Goal: Task Accomplishment & Management: Manage account settings

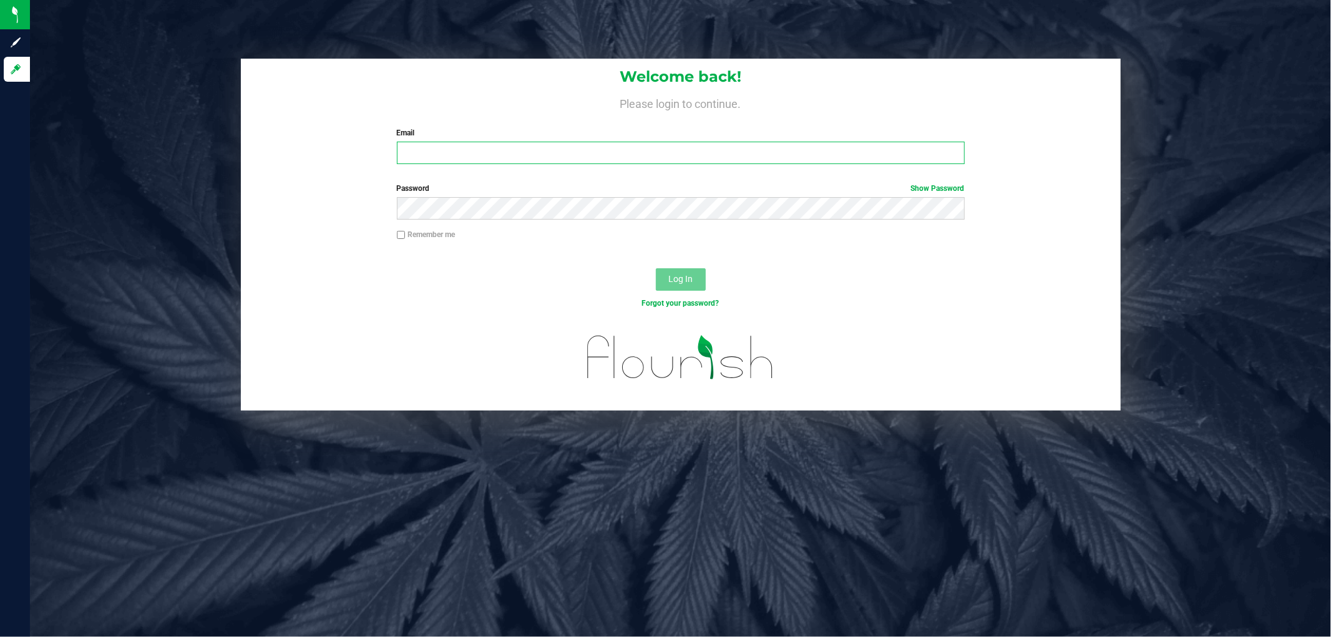
click at [784, 148] on input "Email" at bounding box center [681, 153] width 568 height 22
type input "[EMAIL_ADDRESS][DOMAIN_NAME]"
click at [656, 268] on button "Log In" at bounding box center [681, 279] width 50 height 22
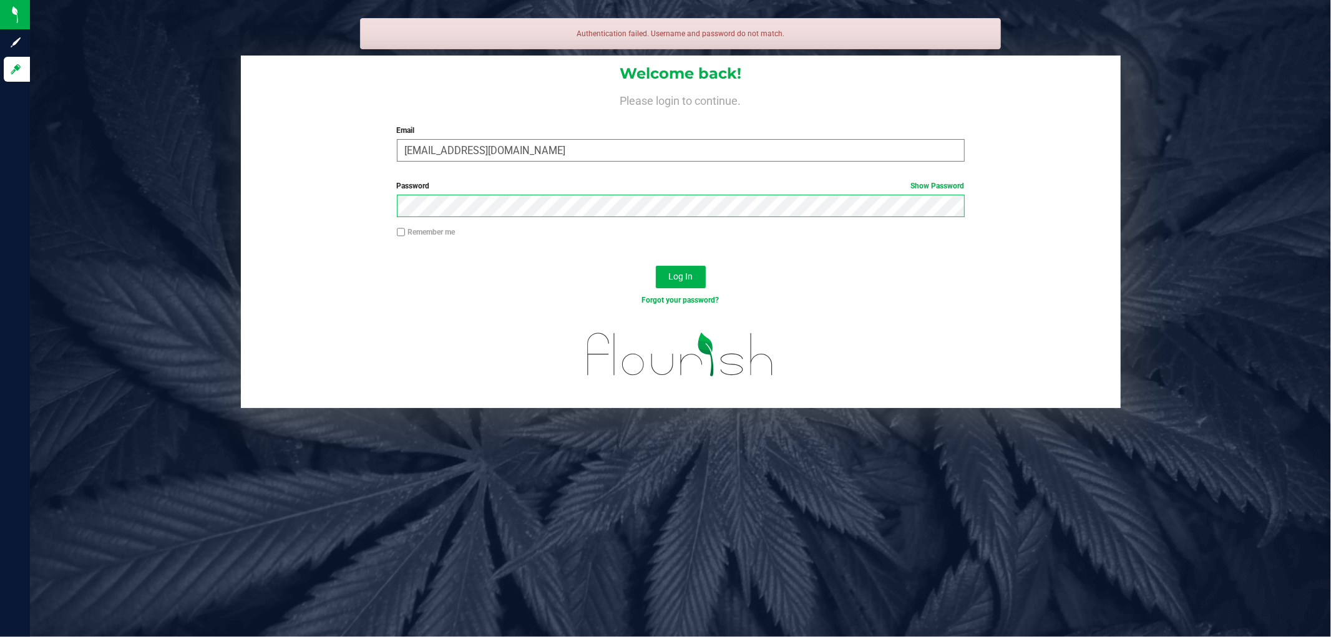
click at [656, 266] on button "Log In" at bounding box center [681, 277] width 50 height 22
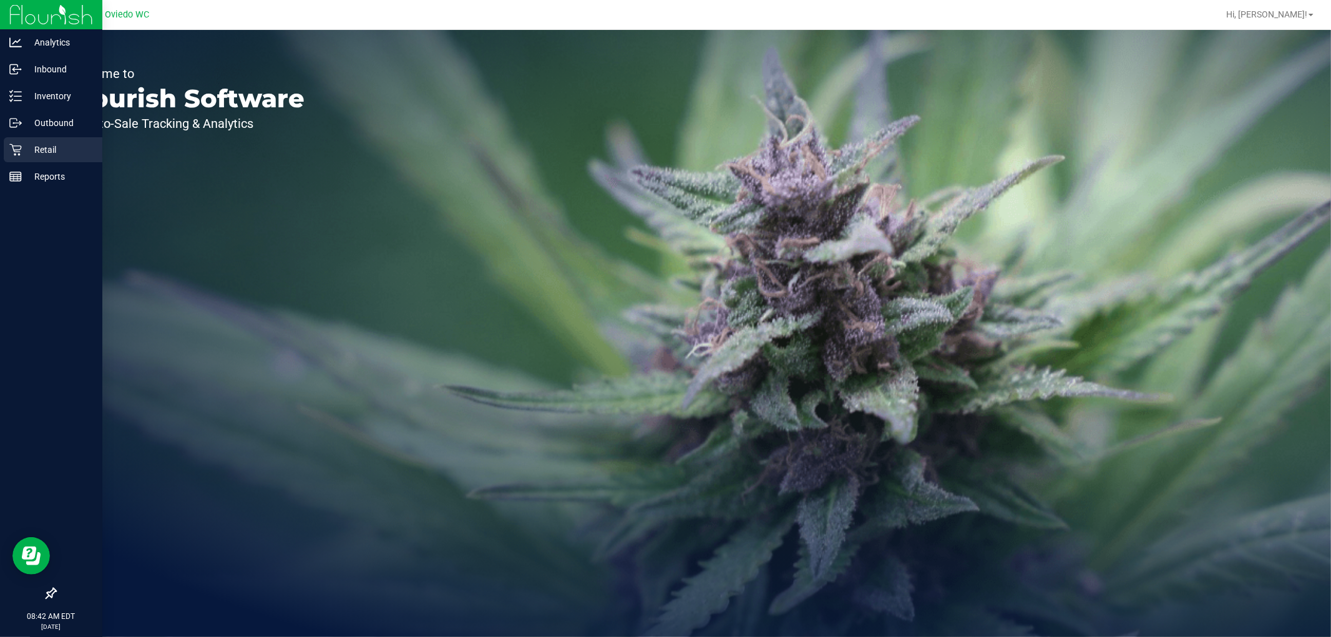
click at [14, 150] on icon at bounding box center [15, 150] width 12 height 12
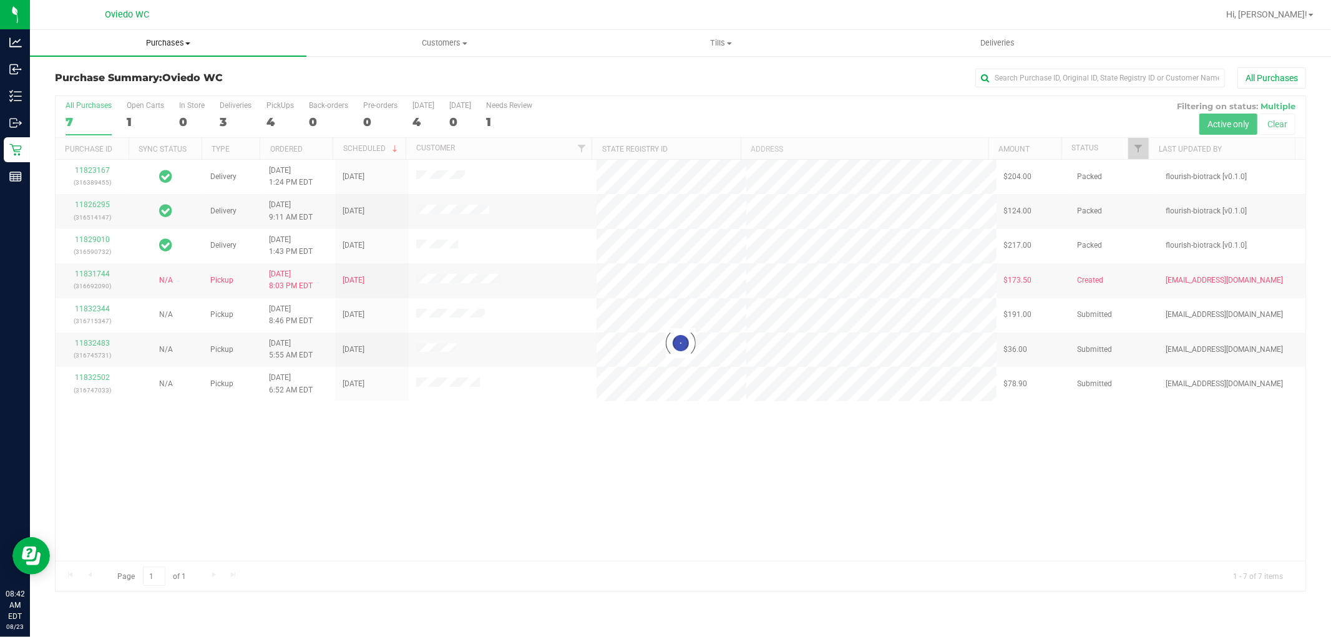
click at [173, 41] on span "Purchases" at bounding box center [168, 42] width 276 height 11
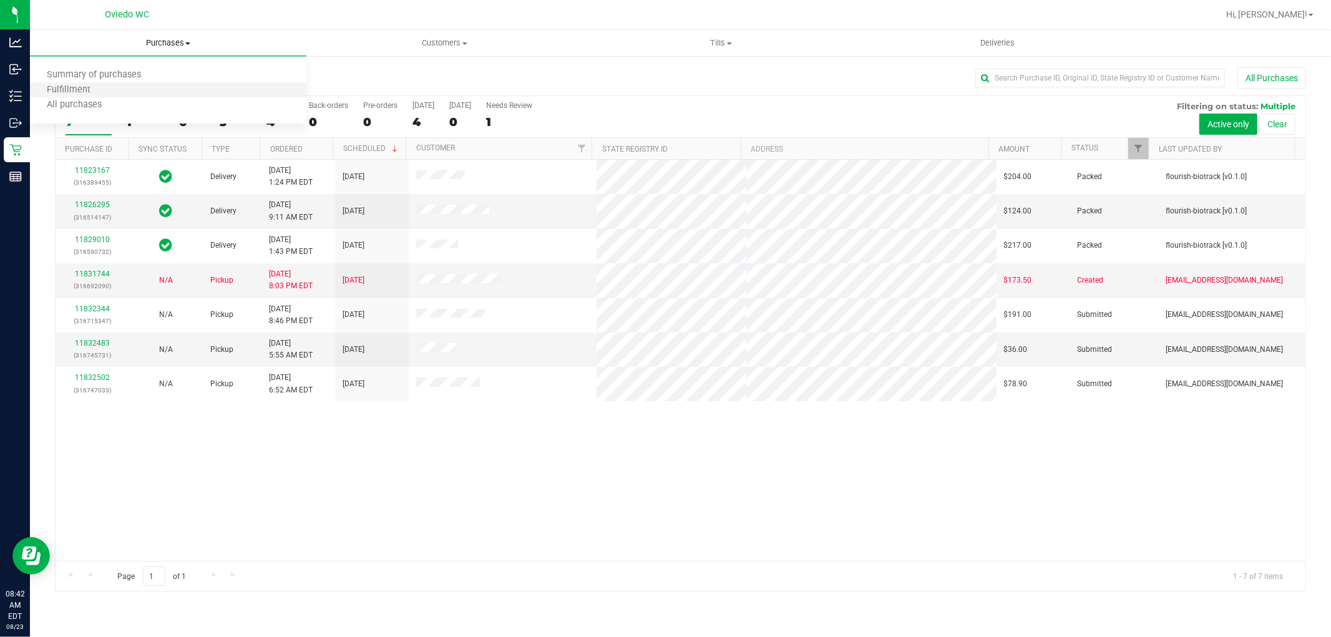
click at [133, 91] on li "Fulfillment" at bounding box center [168, 90] width 276 height 15
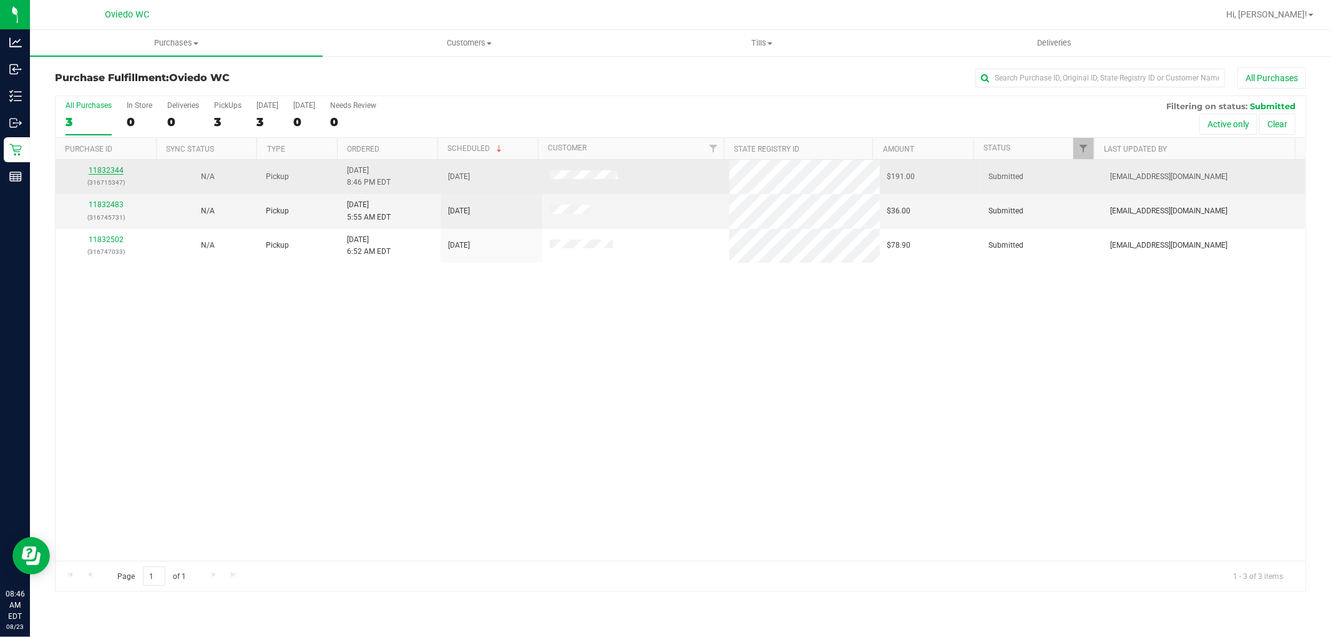
click at [110, 170] on link "11832344" at bounding box center [106, 170] width 35 height 9
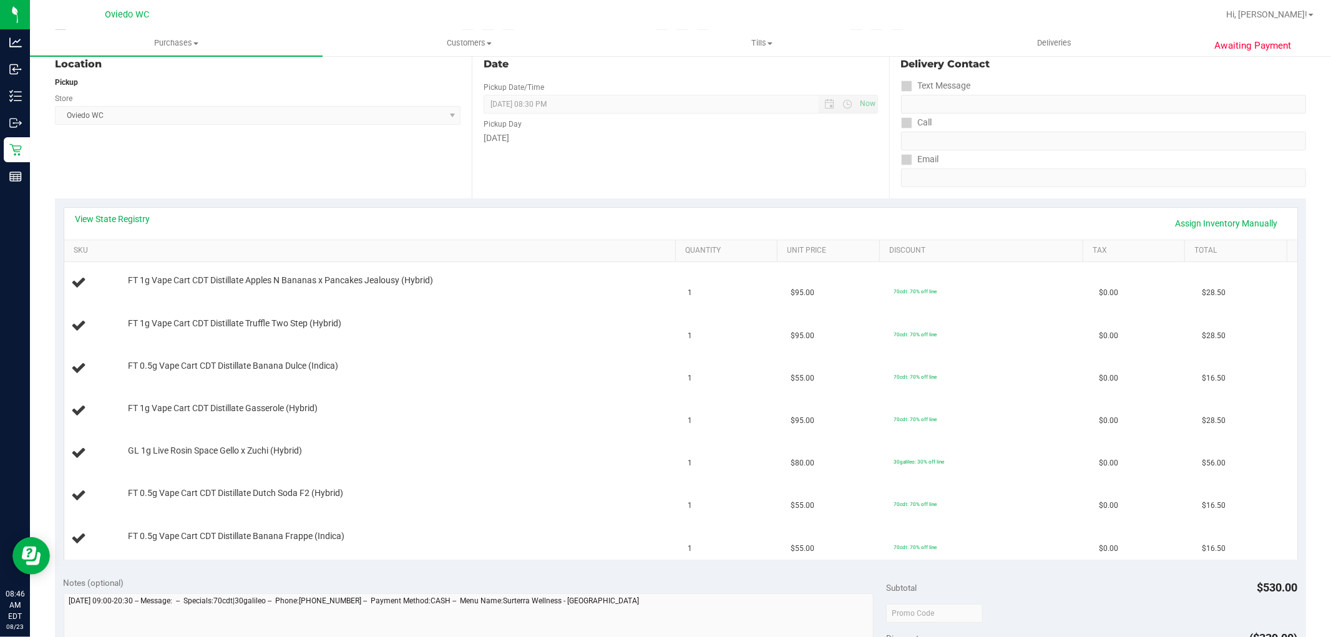
scroll to position [139, 0]
click at [115, 213] on link "View State Registry" at bounding box center [112, 218] width 75 height 12
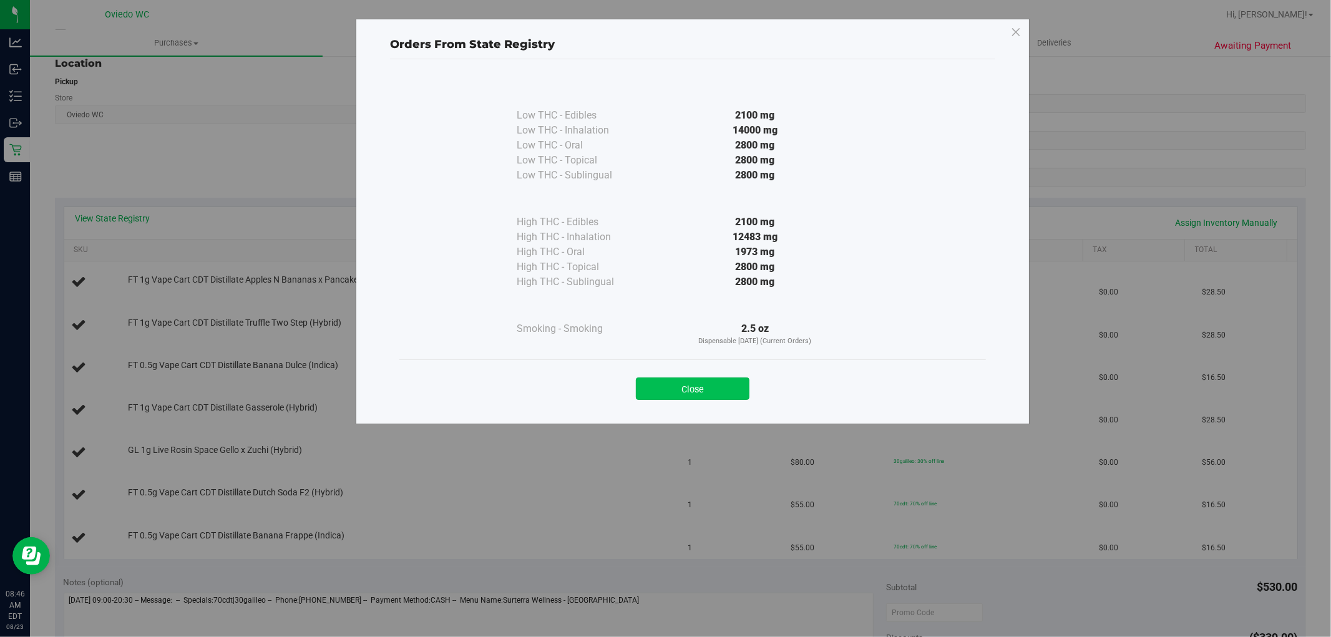
click at [684, 386] on button "Close" at bounding box center [693, 388] width 114 height 22
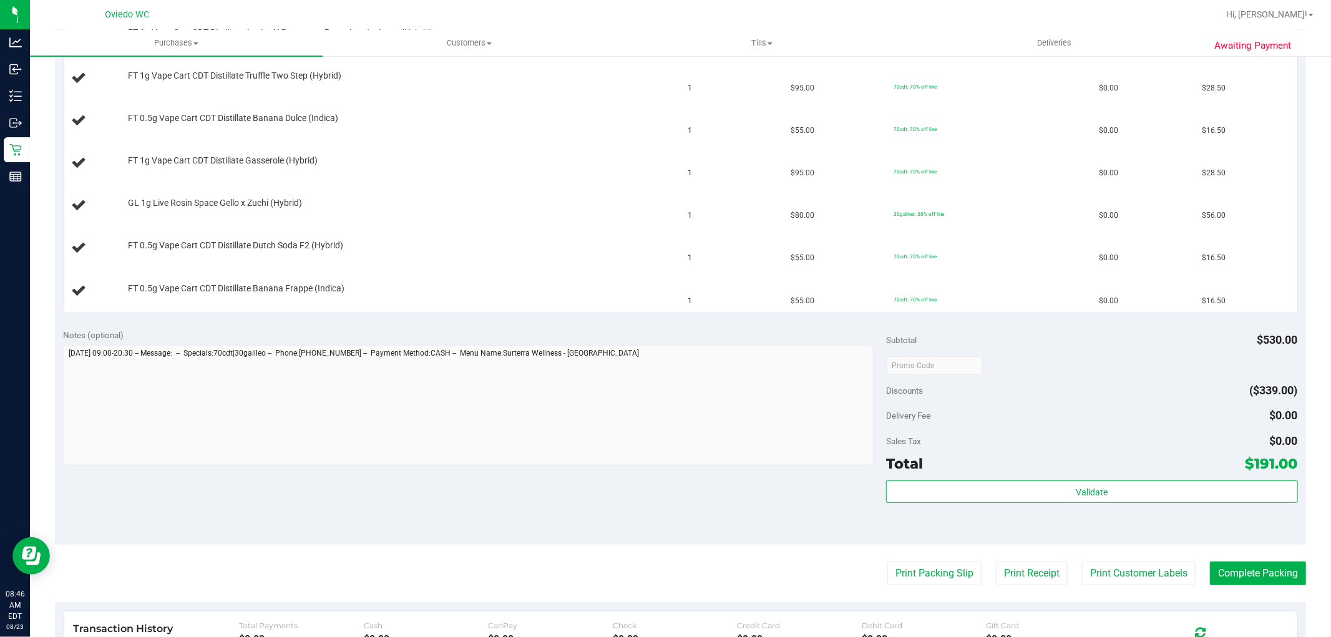
scroll to position [485, 0]
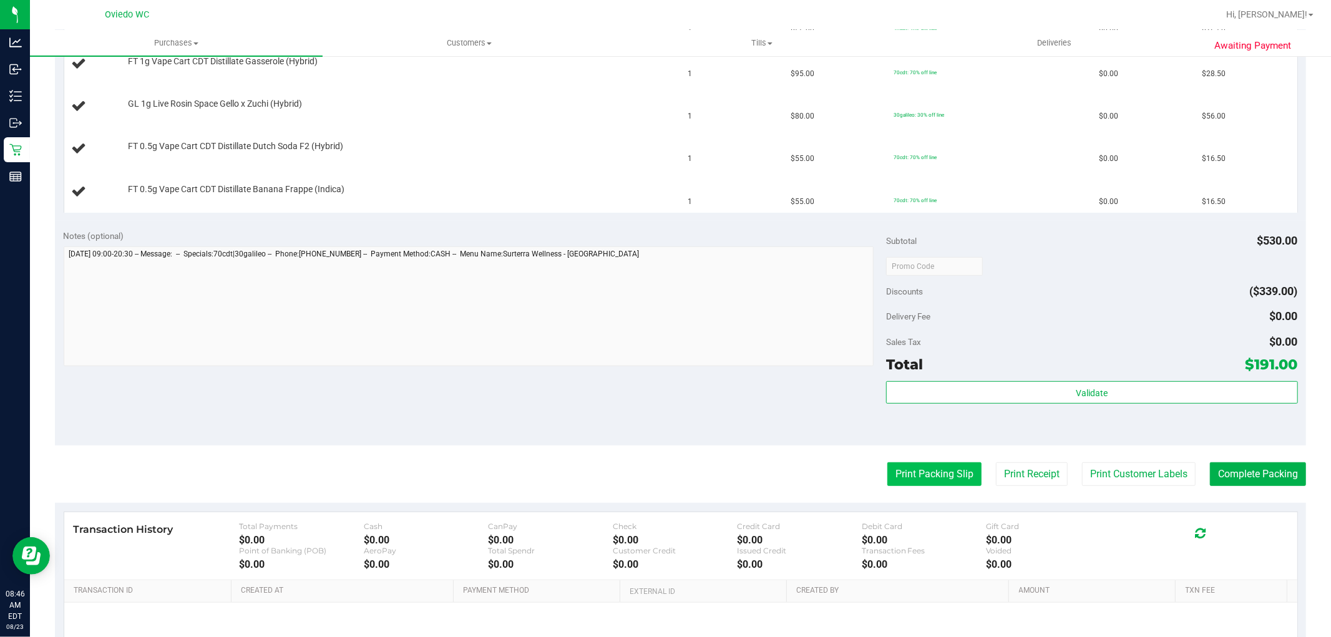
click at [888, 483] on button "Print Packing Slip" at bounding box center [934, 474] width 94 height 24
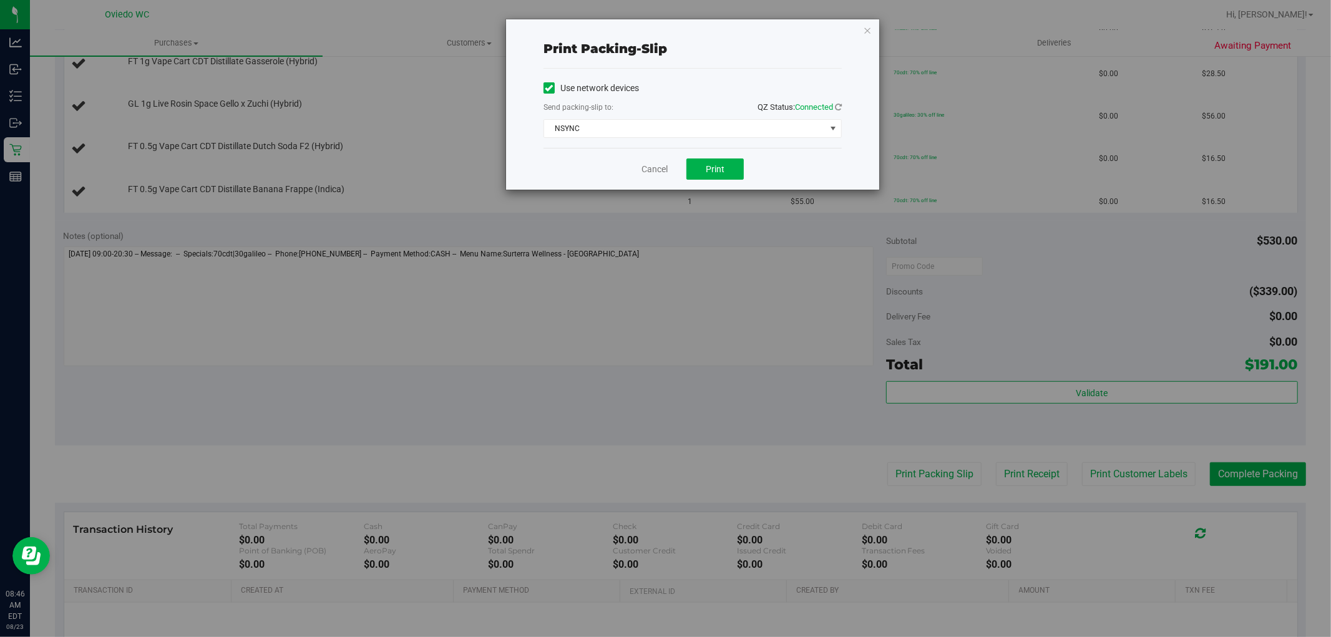
click at [683, 117] on div "Use network devices Send packing-slip to: QZ Status: Connected NSYNC Choose pri…" at bounding box center [692, 108] width 298 height 59
click at [671, 122] on span "NSYNC" at bounding box center [684, 128] width 281 height 17
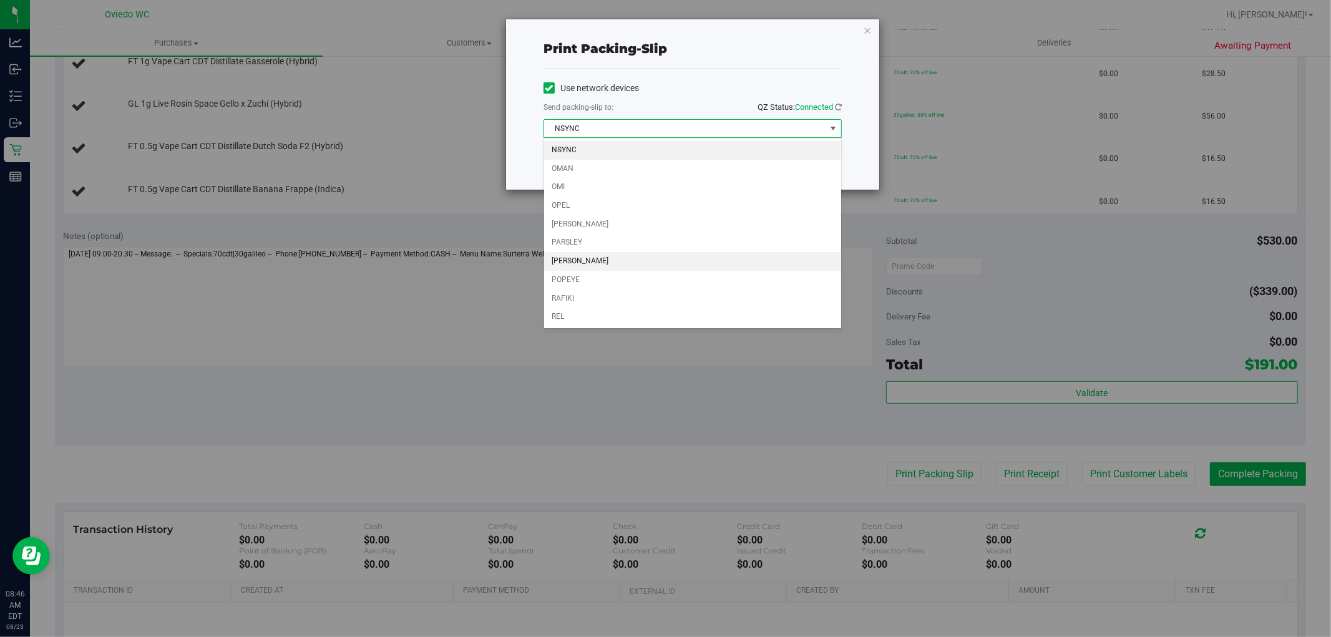
click at [593, 264] on li "[PERSON_NAME]" at bounding box center [692, 261] width 297 height 19
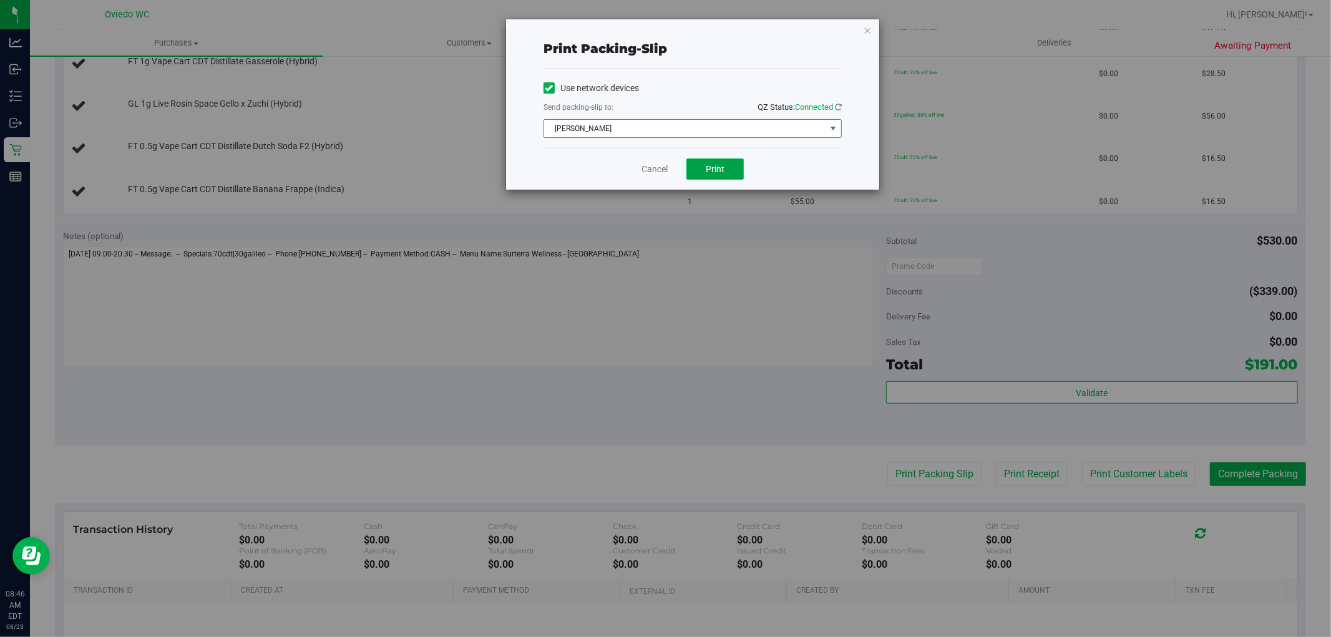
click at [719, 172] on span "Print" at bounding box center [715, 169] width 19 height 10
click at [653, 165] on link "Cancel" at bounding box center [654, 169] width 26 height 13
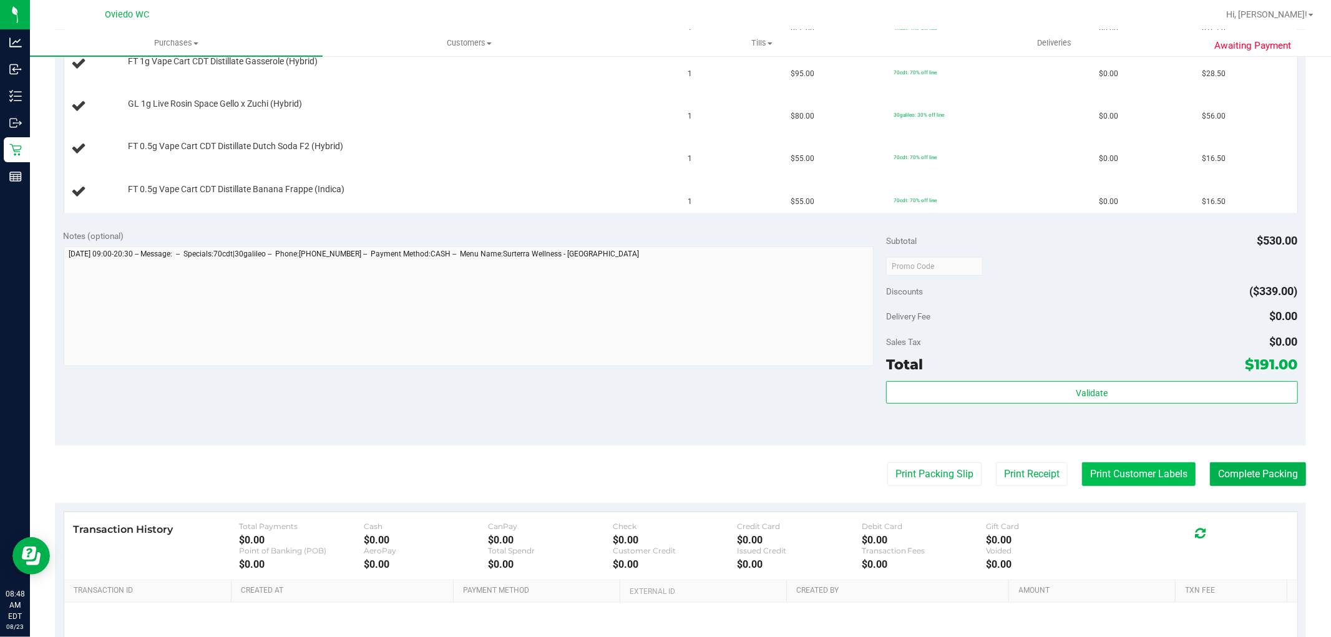
click at [1160, 471] on button "Print Customer Labels" at bounding box center [1139, 474] width 114 height 24
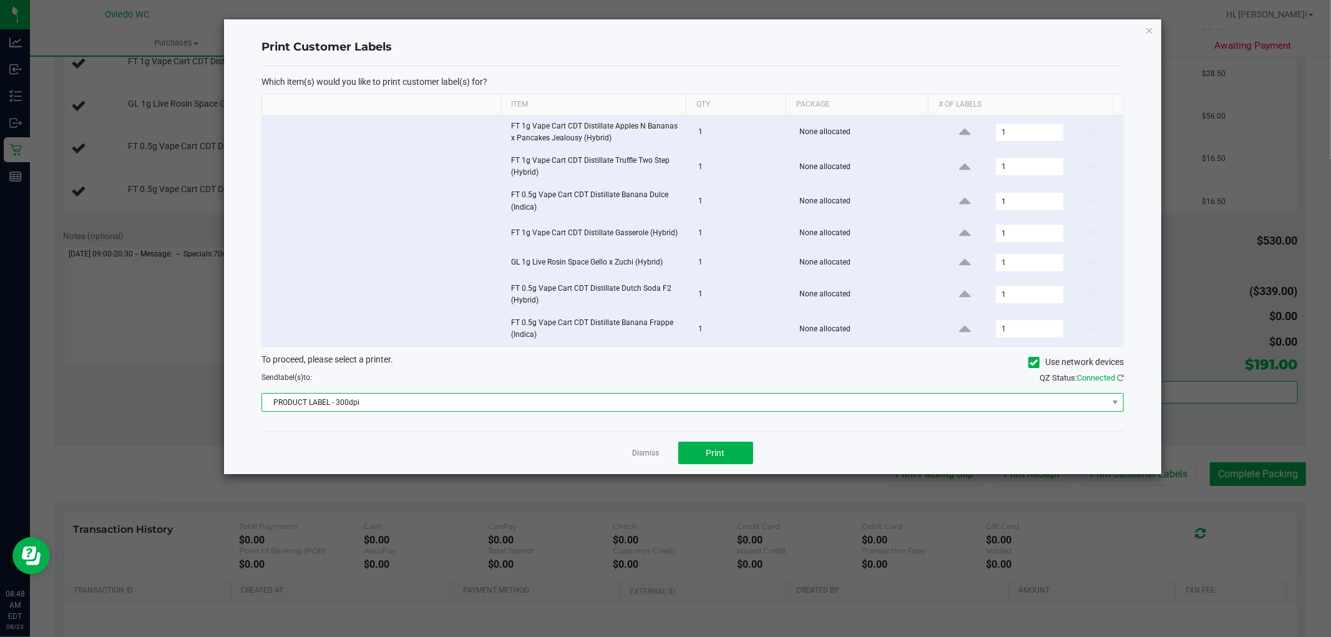
click at [649, 407] on span "PRODUCT LABEL - 300dpi" at bounding box center [684, 402] width 845 height 17
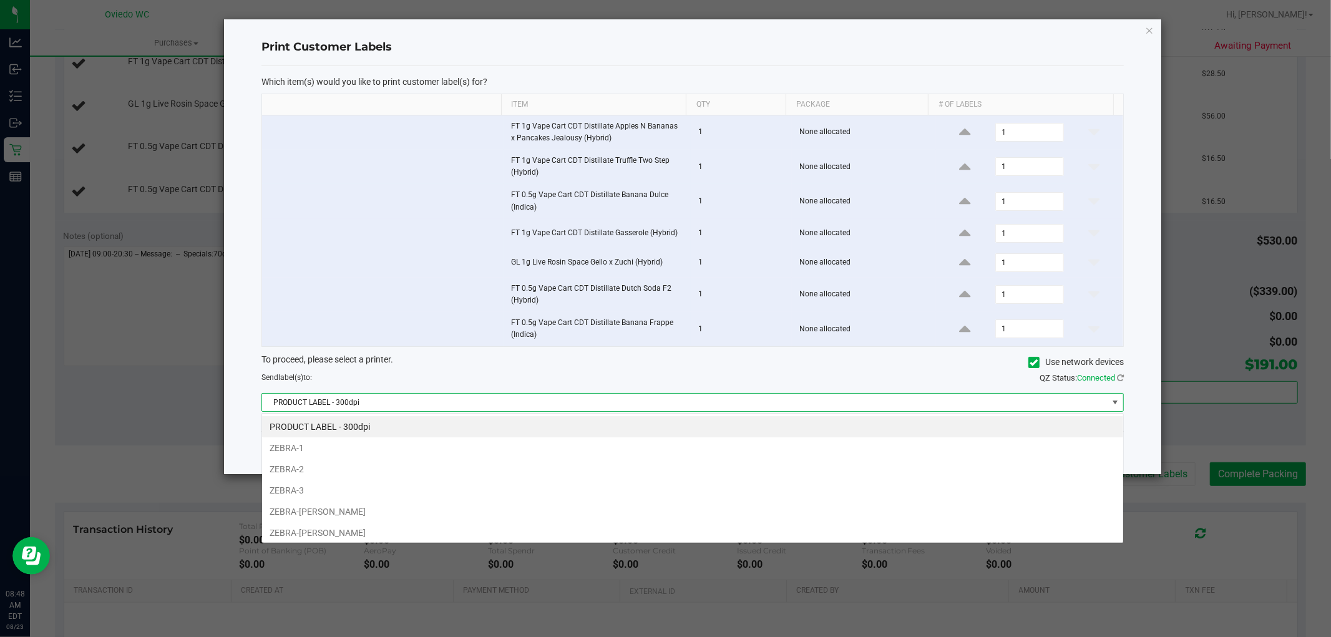
scroll to position [19, 862]
click at [327, 535] on li "ZEBRA-[PERSON_NAME]" at bounding box center [692, 532] width 861 height 21
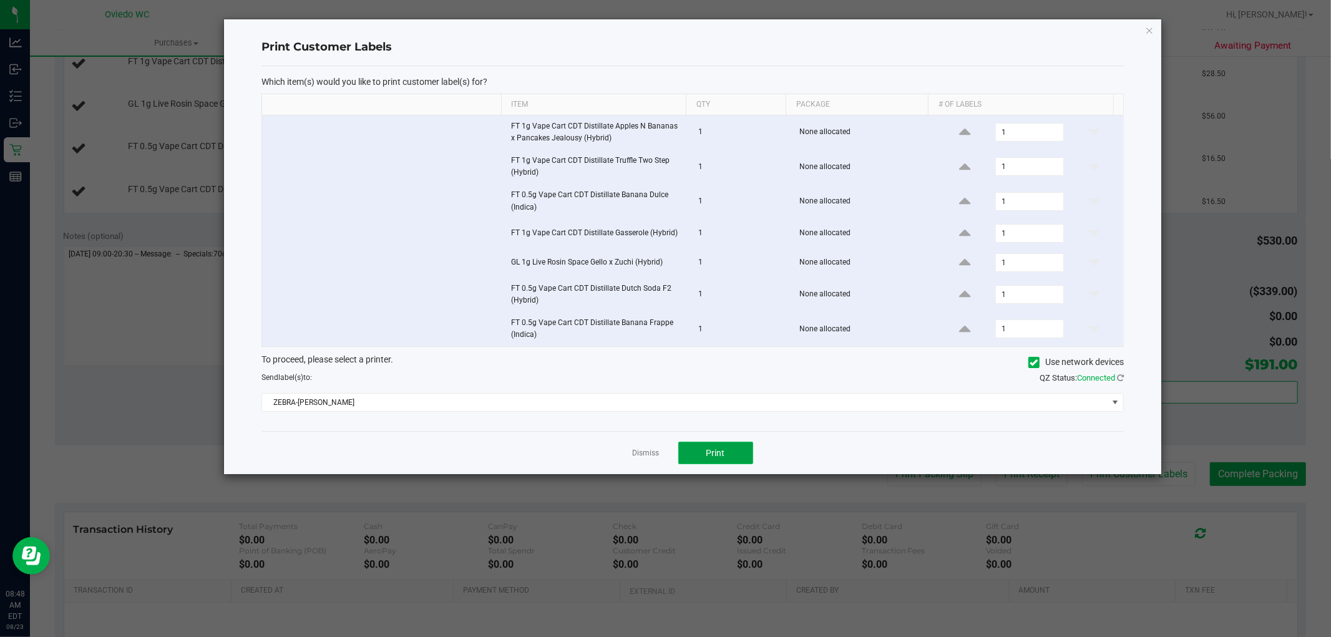
click at [707, 449] on span "Print" at bounding box center [715, 453] width 19 height 10
click at [643, 460] on app-cancel-button "Dismiss" at bounding box center [646, 453] width 27 height 13
click at [646, 454] on link "Dismiss" at bounding box center [646, 453] width 27 height 11
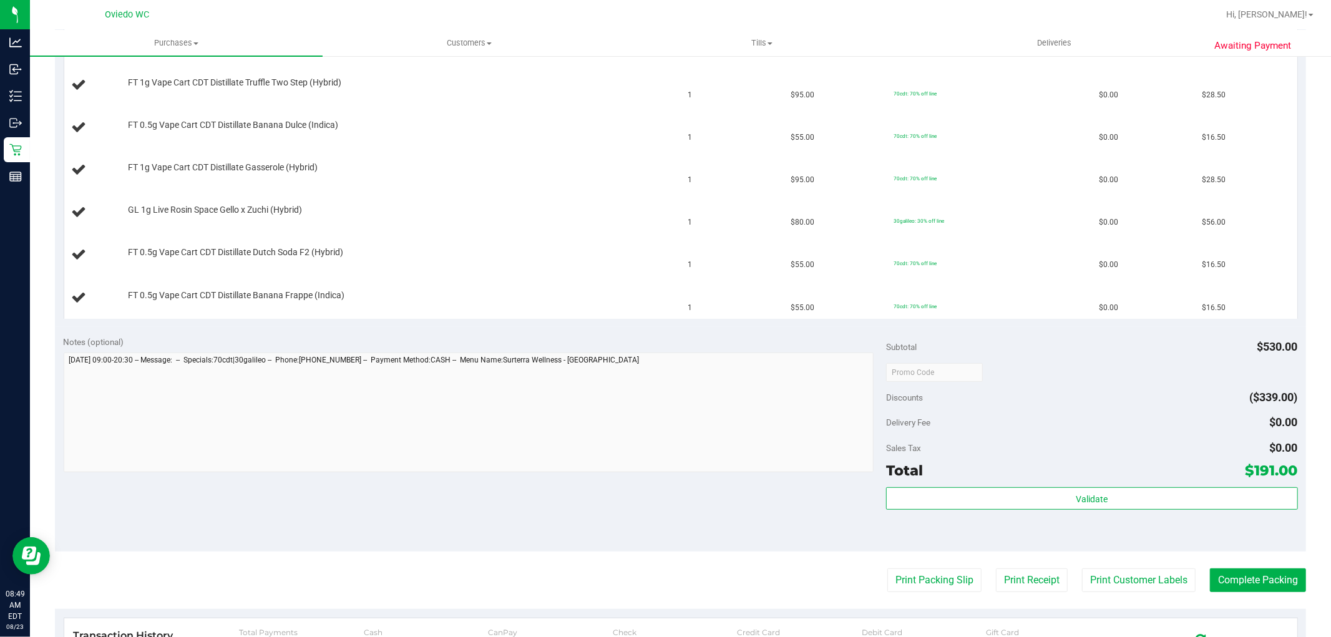
scroll to position [277, 0]
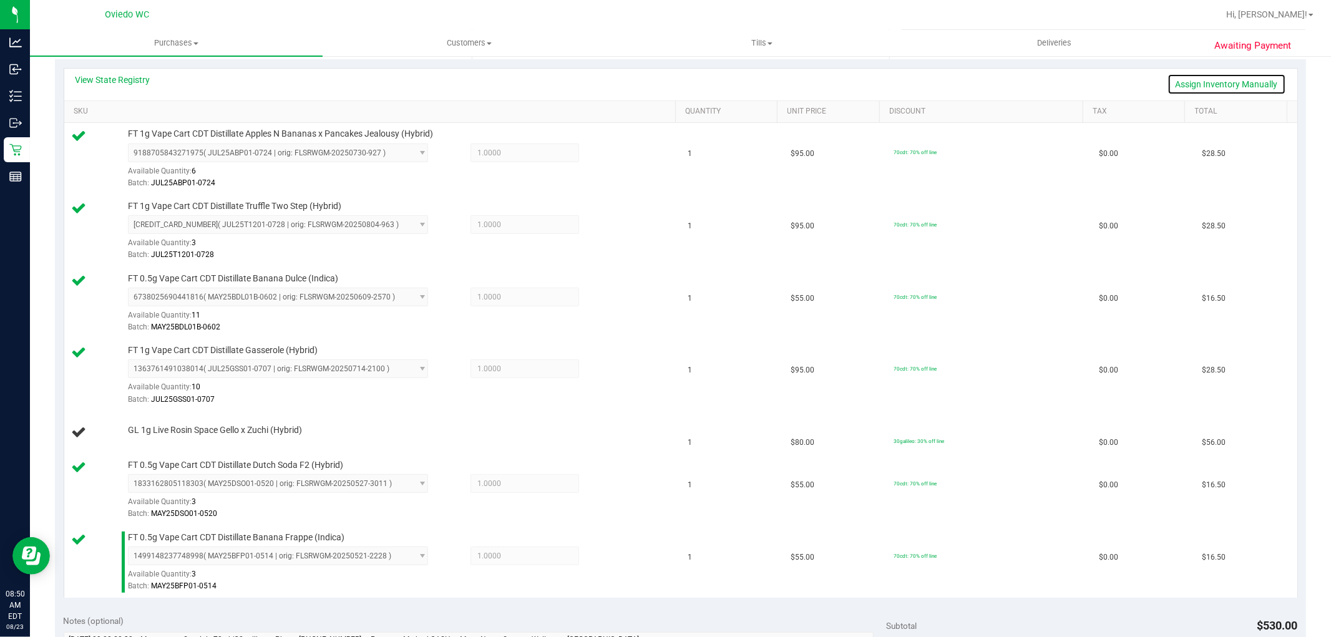
click at [1180, 79] on link "Assign Inventory Manually" at bounding box center [1226, 84] width 119 height 21
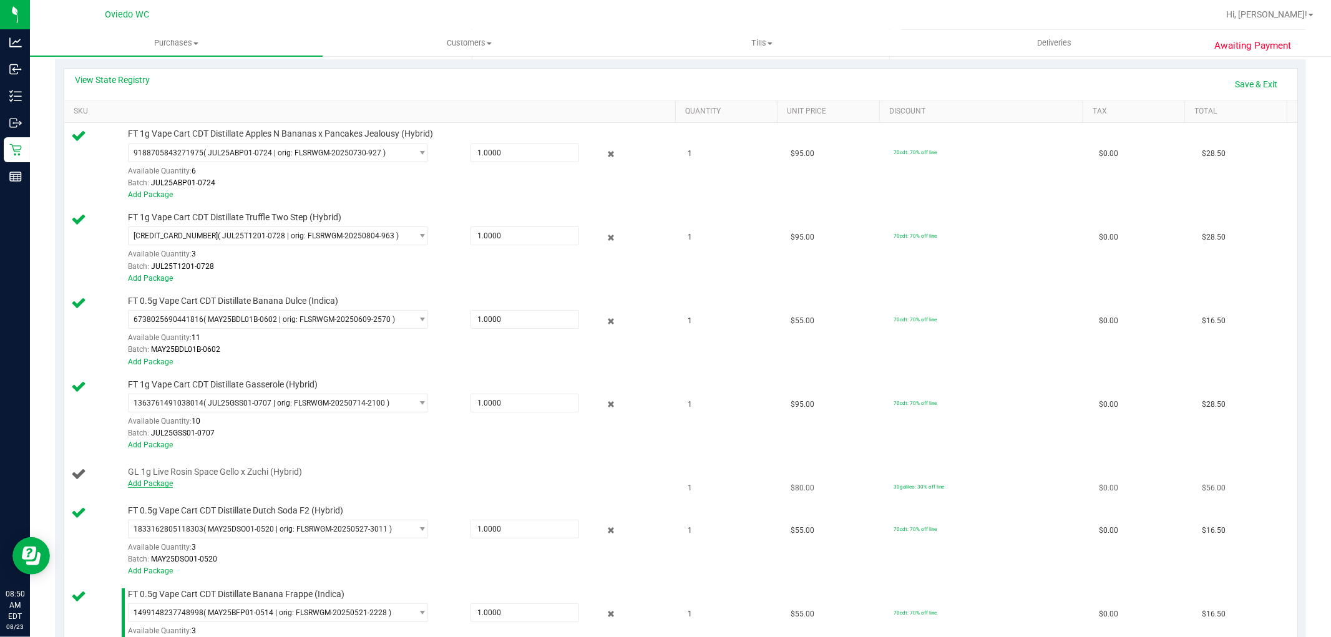
click at [162, 485] on link "Add Package" at bounding box center [150, 483] width 45 height 9
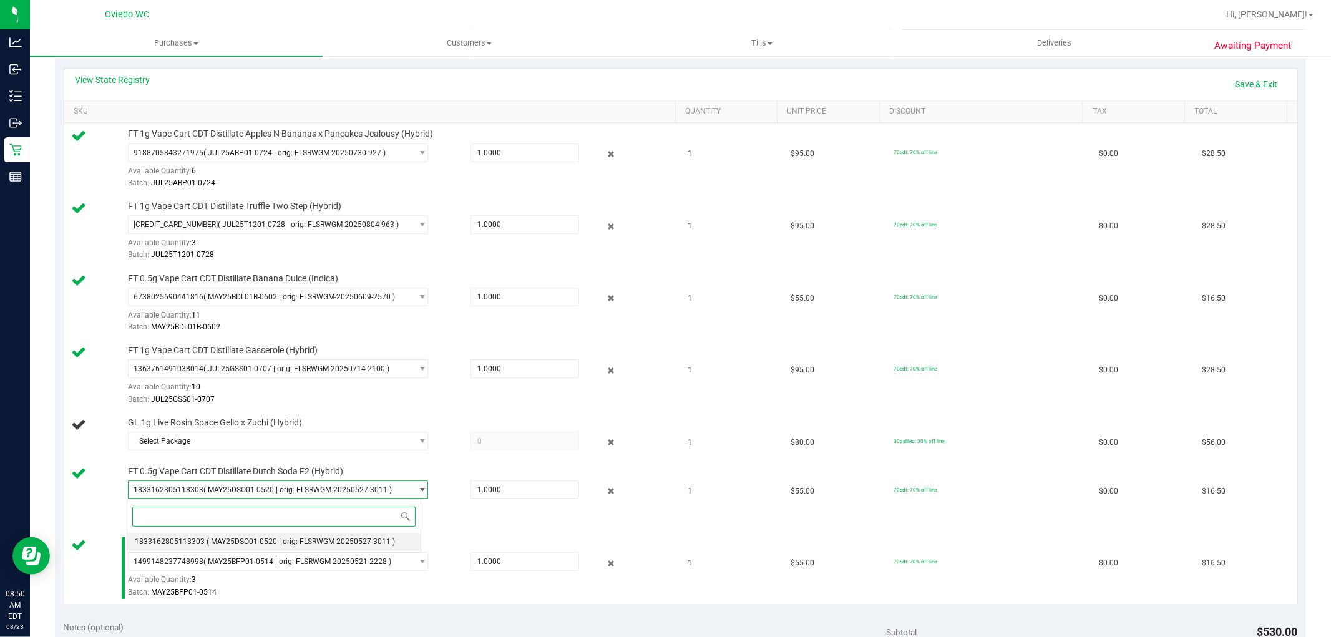
click at [353, 482] on span "1833162805118303 ( MAY25DSO01-0520 | orig: FLSRWGM-20250527-3011 )" at bounding box center [270, 489] width 283 height 17
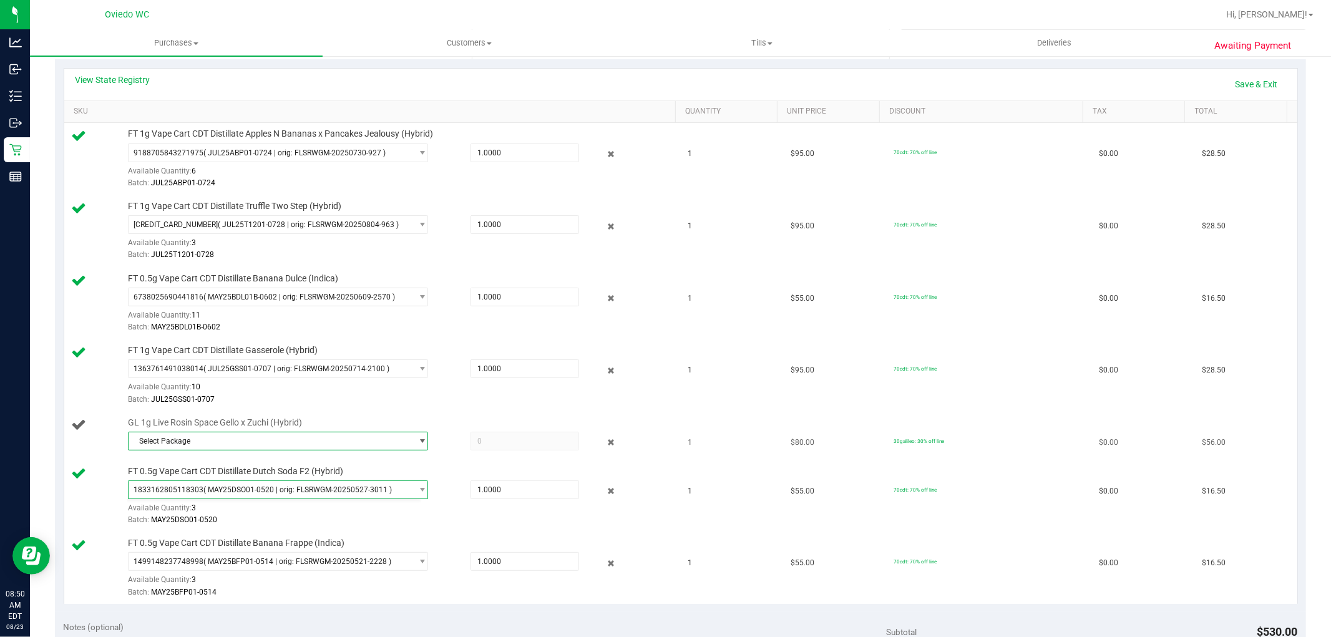
click at [350, 443] on span "Select Package" at bounding box center [270, 440] width 283 height 17
click at [340, 493] on span "( LHR-AUG24SGZ01-0416 | orig: FLSRWGM-20250423-1476 )" at bounding box center [308, 492] width 203 height 9
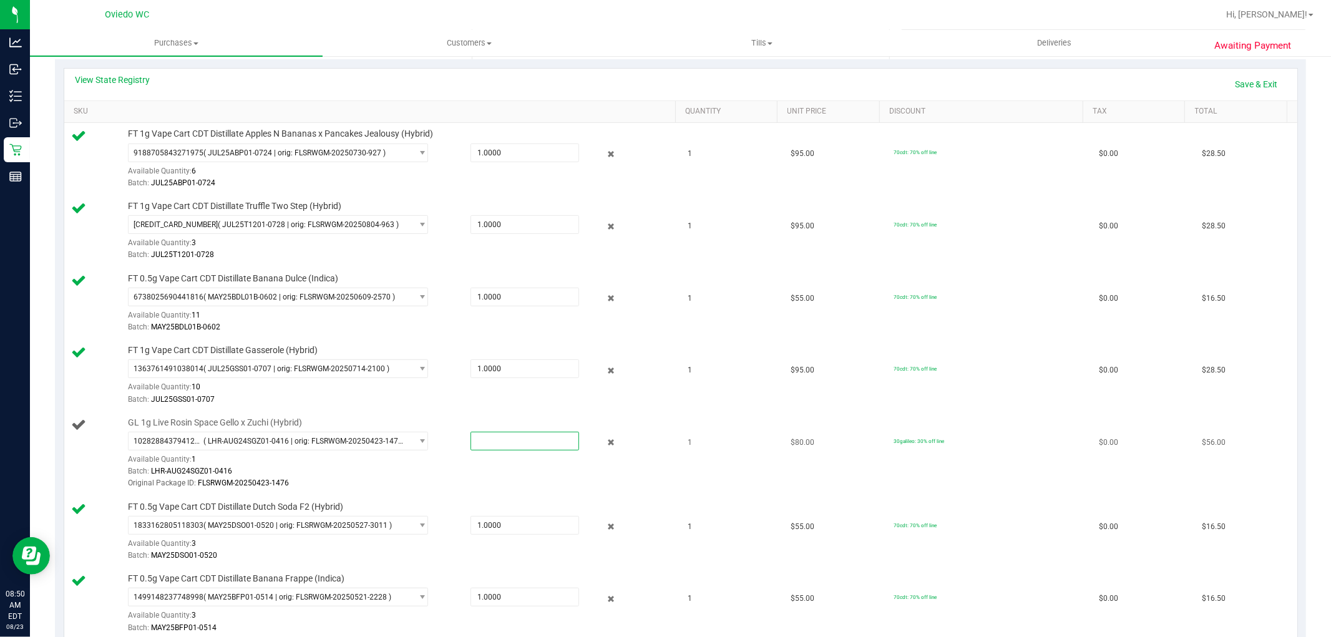
click at [491, 438] on span at bounding box center [524, 441] width 109 height 19
type input "1"
type input "1.0000"
click at [465, 477] on div "Batch: LHR-AUG24SGZ01-0416" at bounding box center [399, 471] width 542 height 12
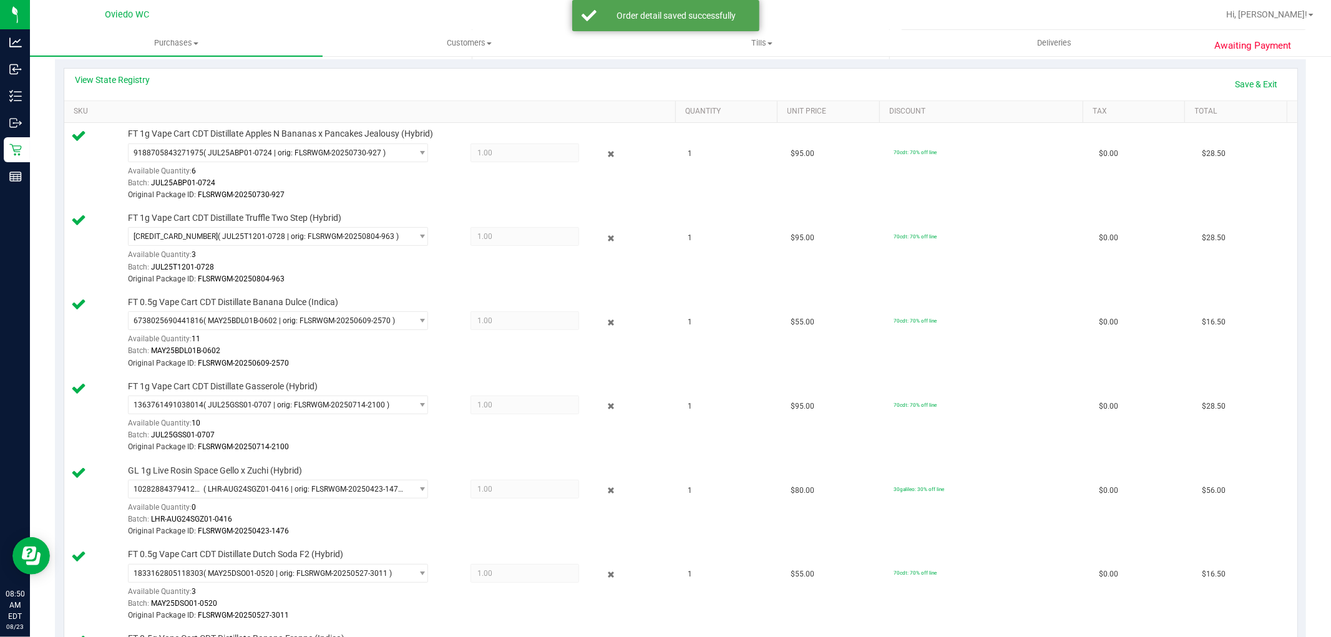
scroll to position [0, 0]
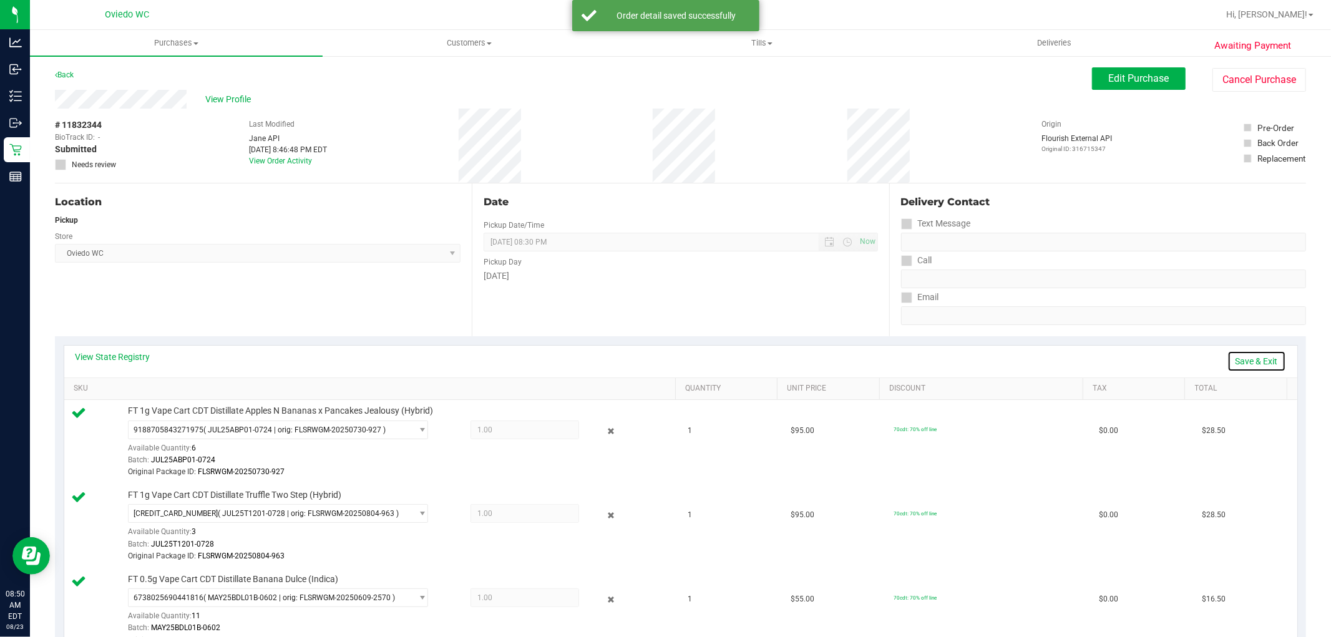
click at [1258, 359] on link "Save & Exit" at bounding box center [1256, 361] width 59 height 21
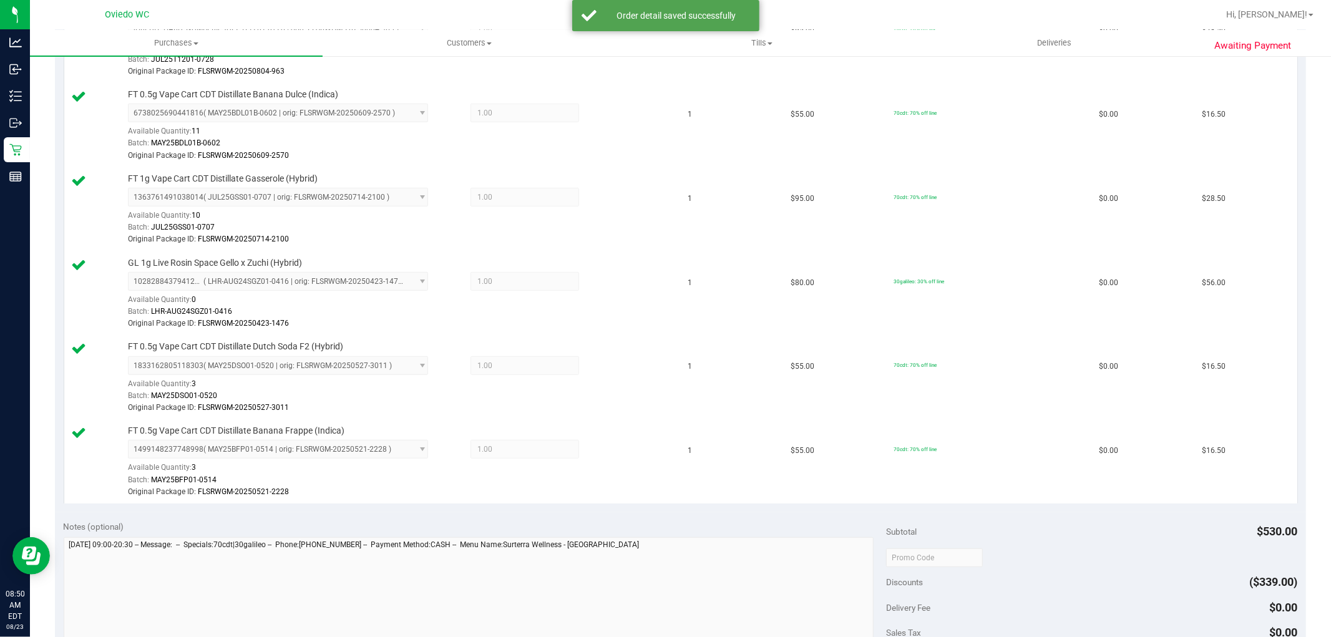
scroll to position [762, 0]
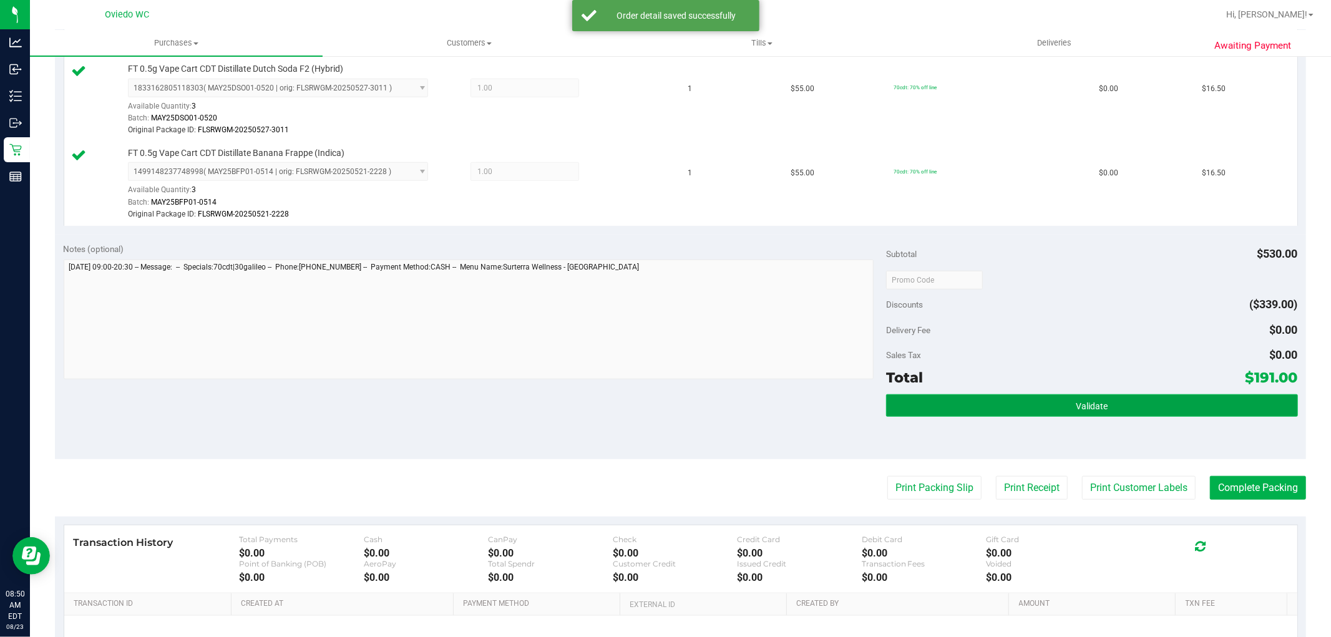
click at [1086, 407] on span "Validate" at bounding box center [1092, 406] width 32 height 10
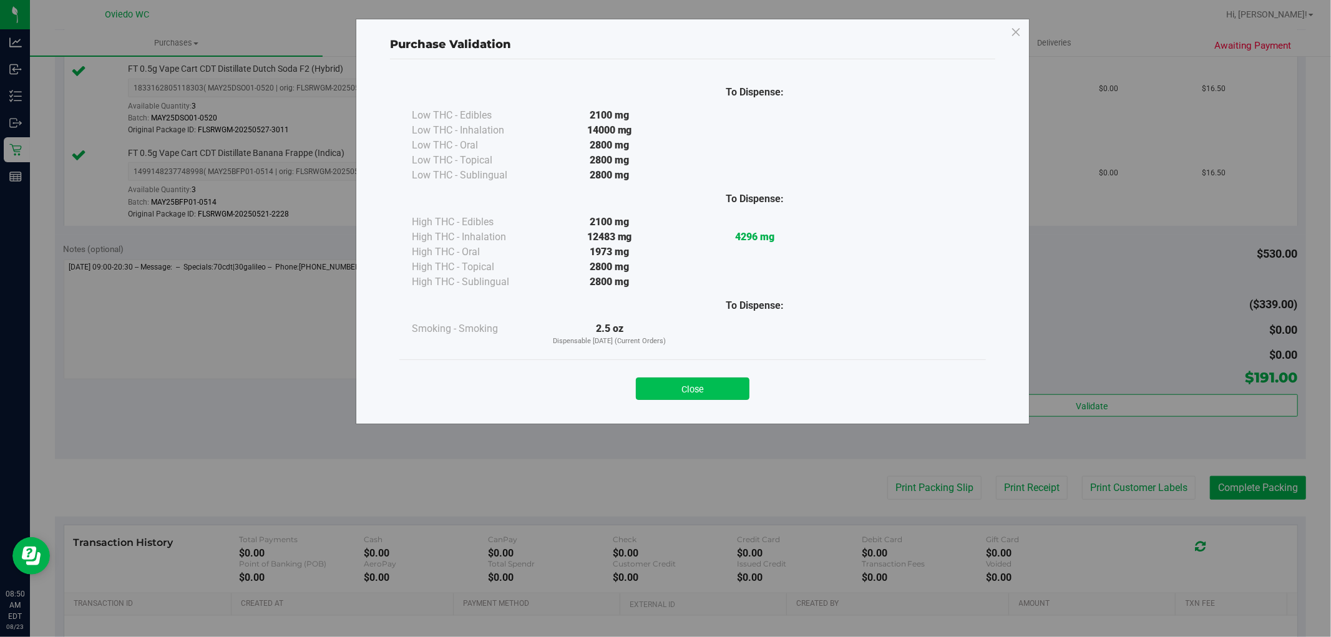
click at [665, 389] on button "Close" at bounding box center [693, 388] width 114 height 22
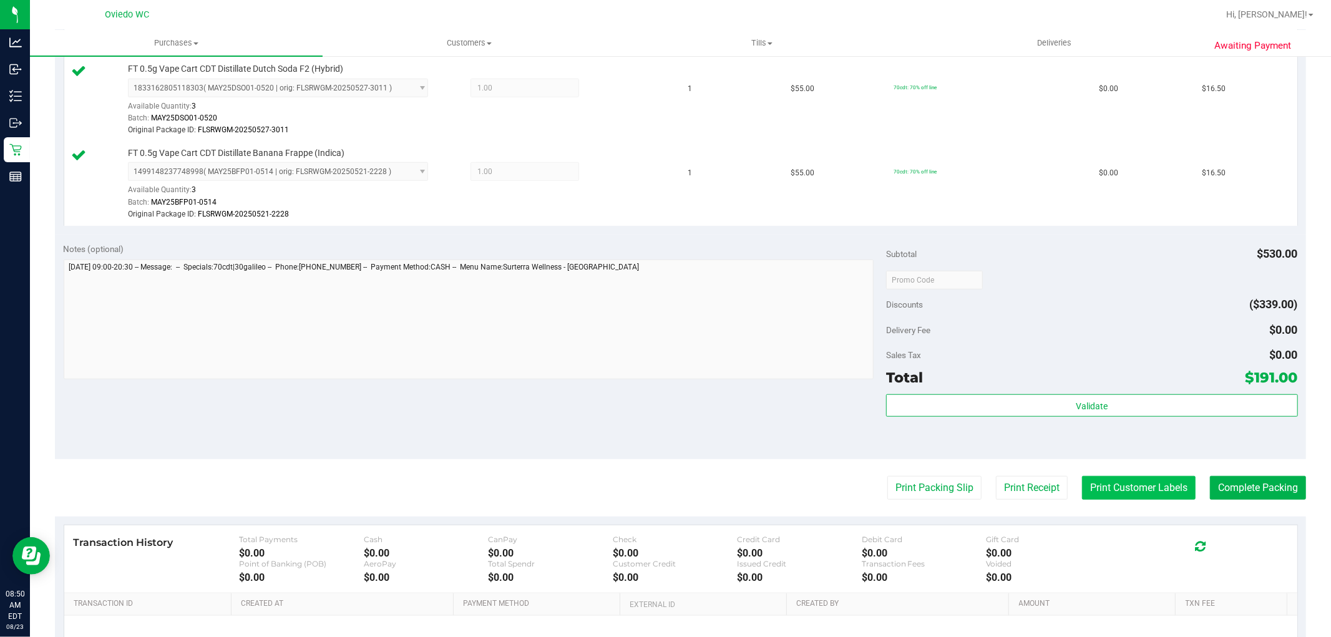
click at [1136, 484] on button "Print Customer Labels" at bounding box center [1139, 488] width 114 height 24
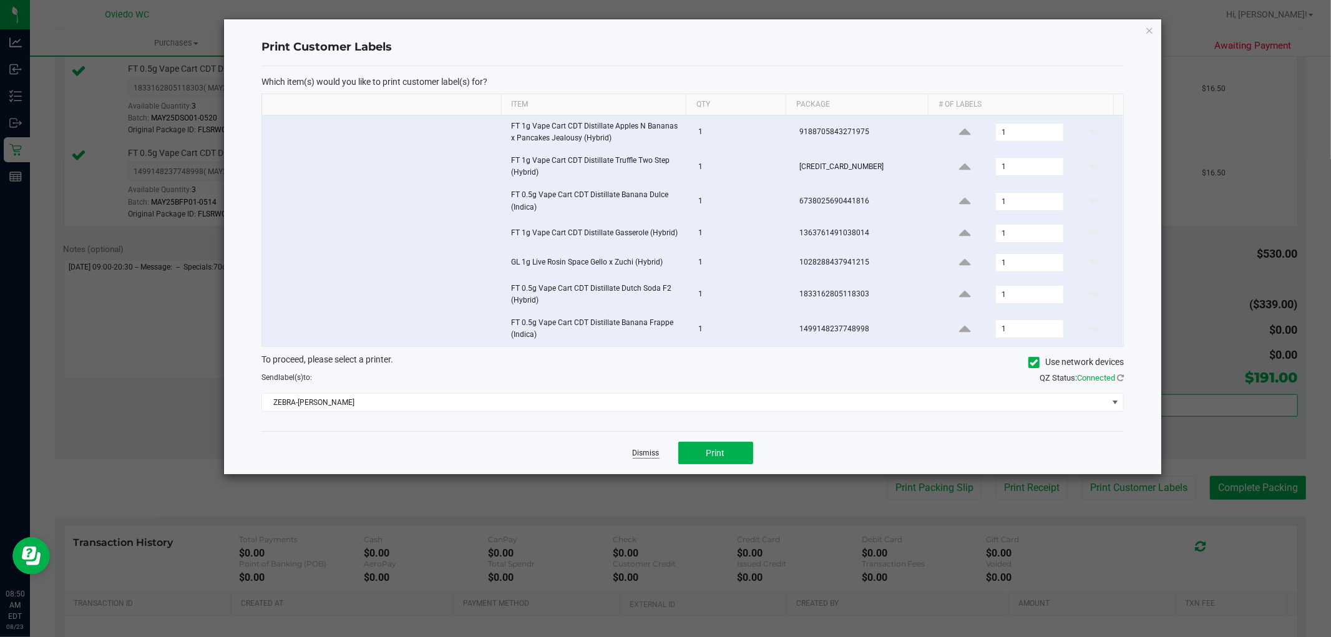
click at [653, 456] on link "Dismiss" at bounding box center [646, 453] width 27 height 11
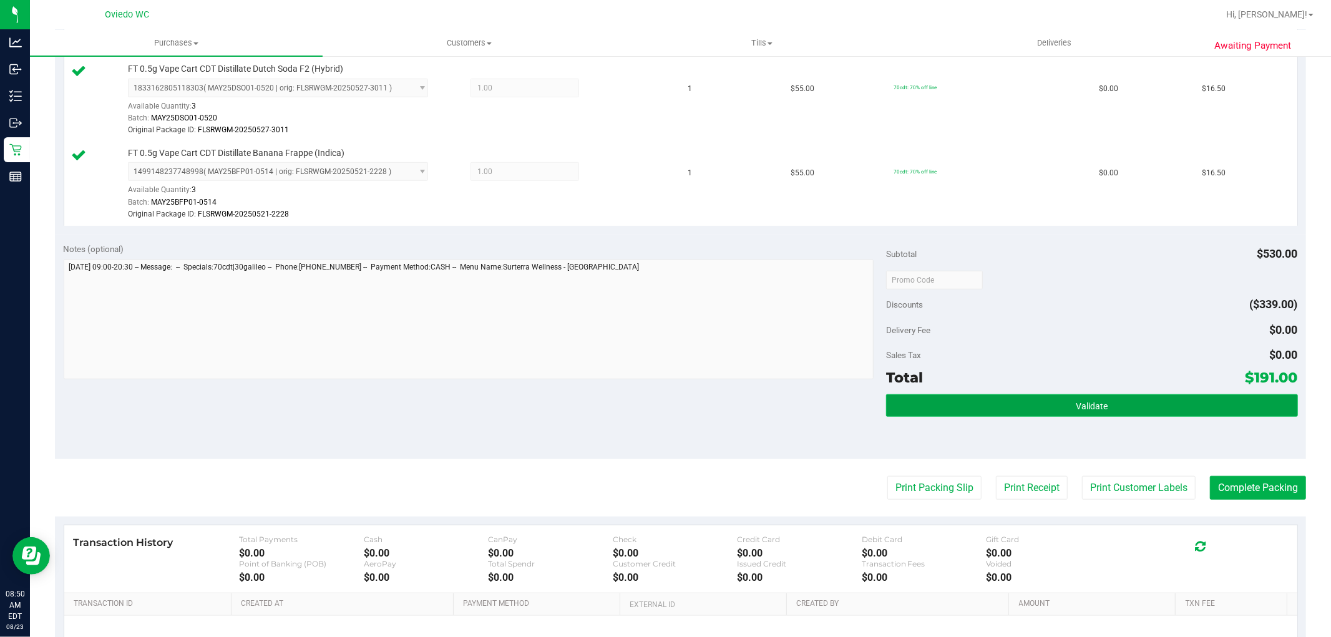
click at [1117, 411] on button "Validate" at bounding box center [1091, 405] width 411 height 22
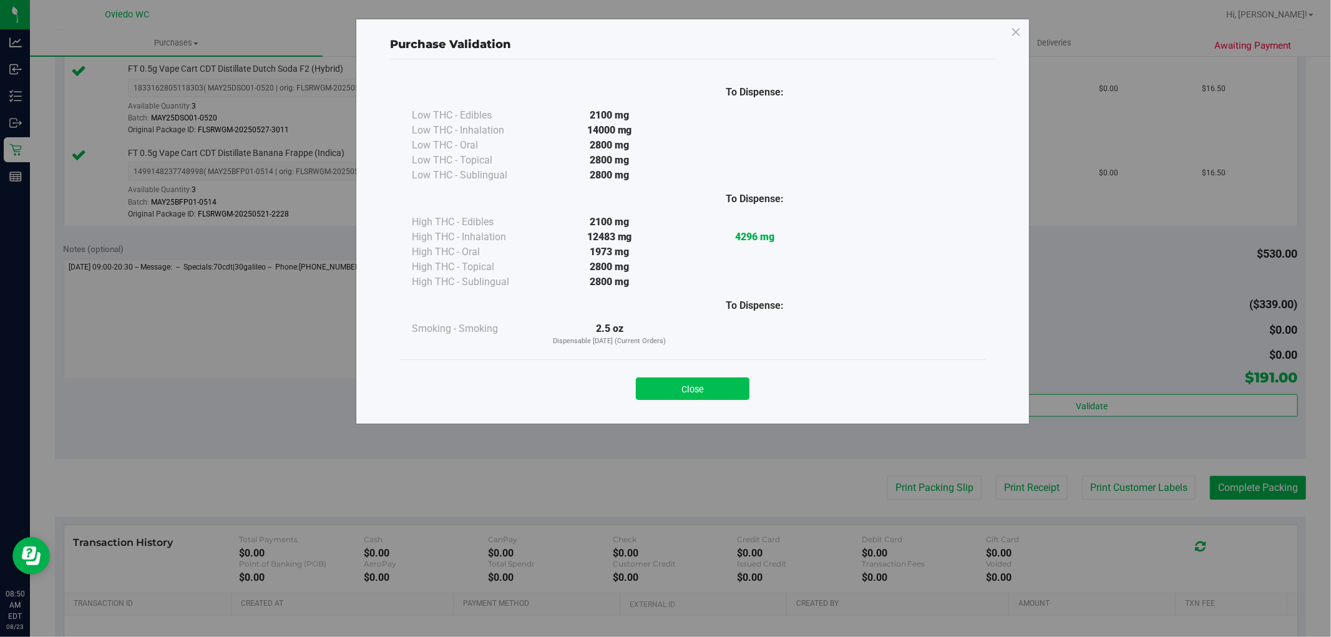
click at [659, 379] on button "Close" at bounding box center [693, 388] width 114 height 22
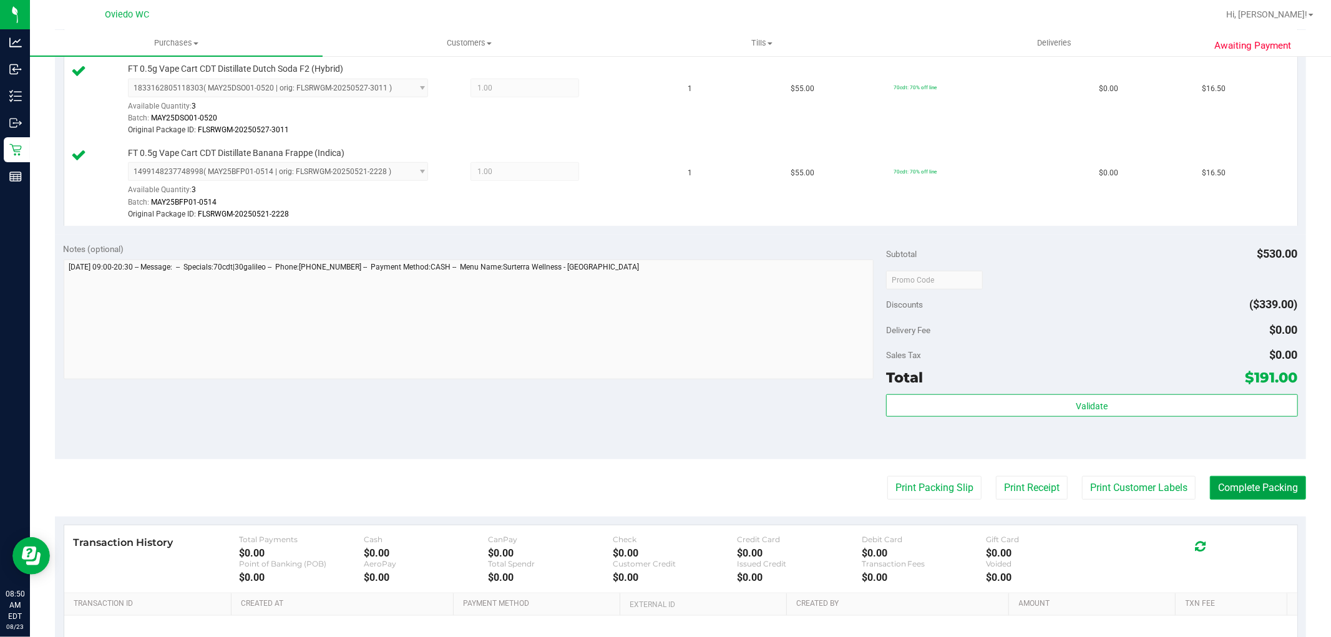
click at [1232, 485] on button "Complete Packing" at bounding box center [1258, 488] width 96 height 24
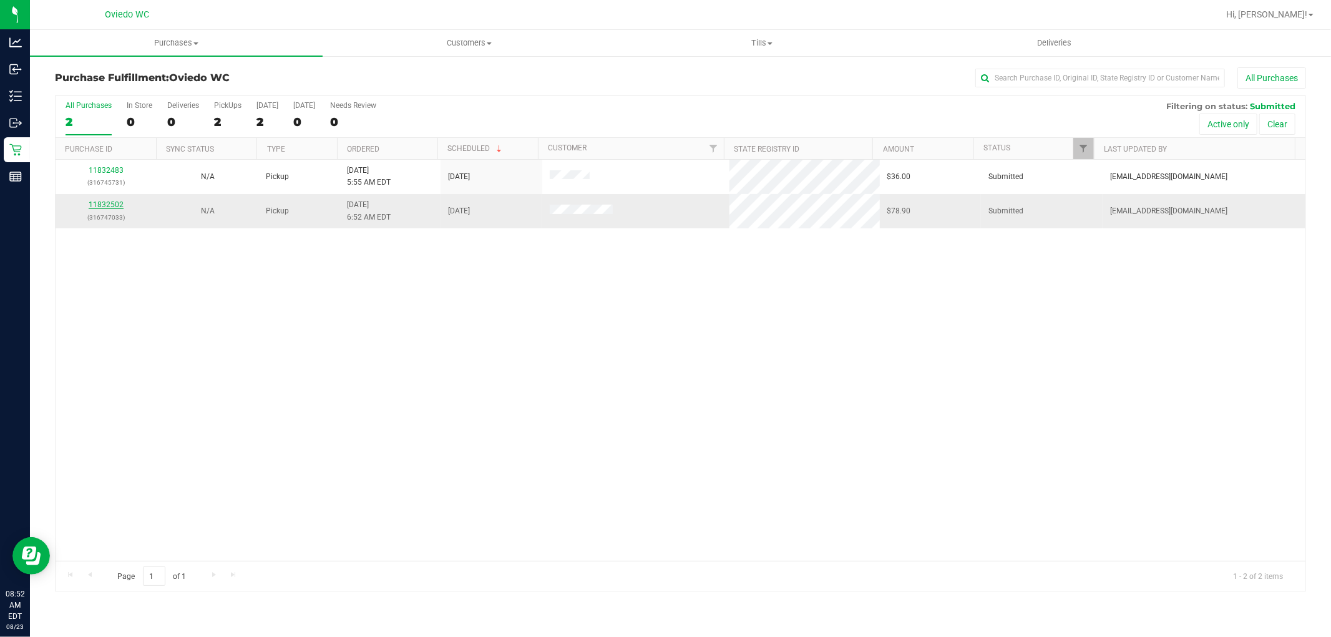
click at [116, 205] on link "11832502" at bounding box center [106, 204] width 35 height 9
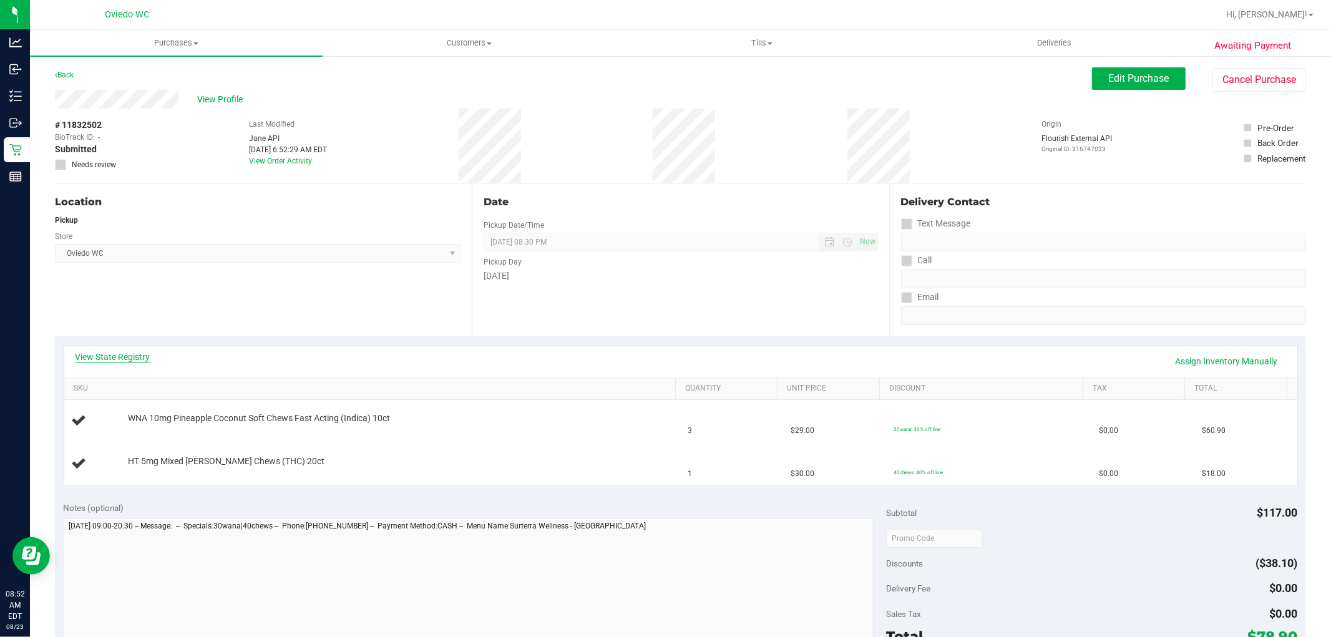
click at [109, 356] on link "View State Registry" at bounding box center [112, 357] width 75 height 12
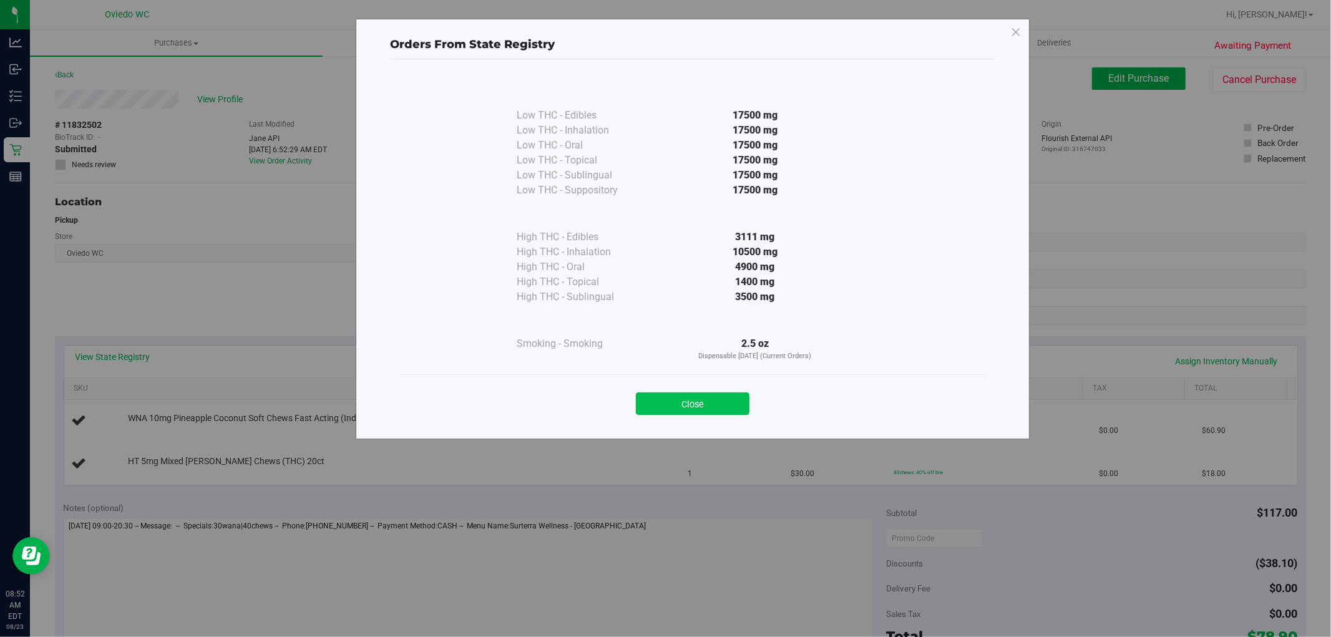
click at [699, 399] on button "Close" at bounding box center [693, 403] width 114 height 22
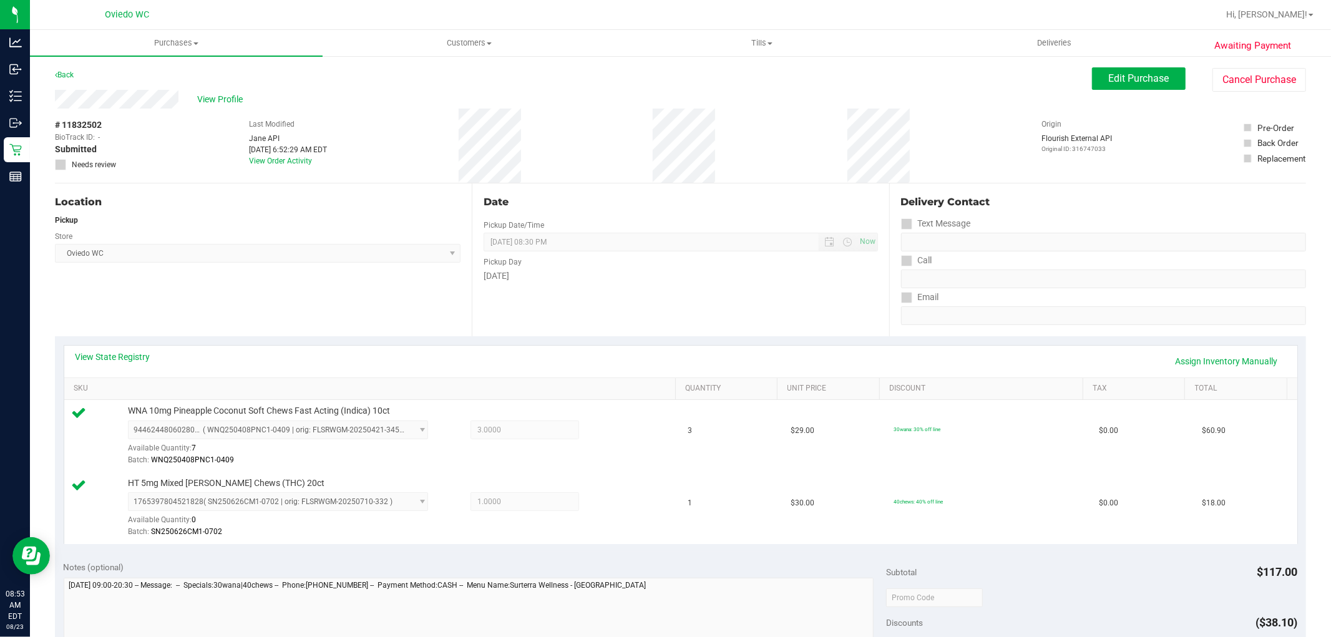
scroll to position [208, 0]
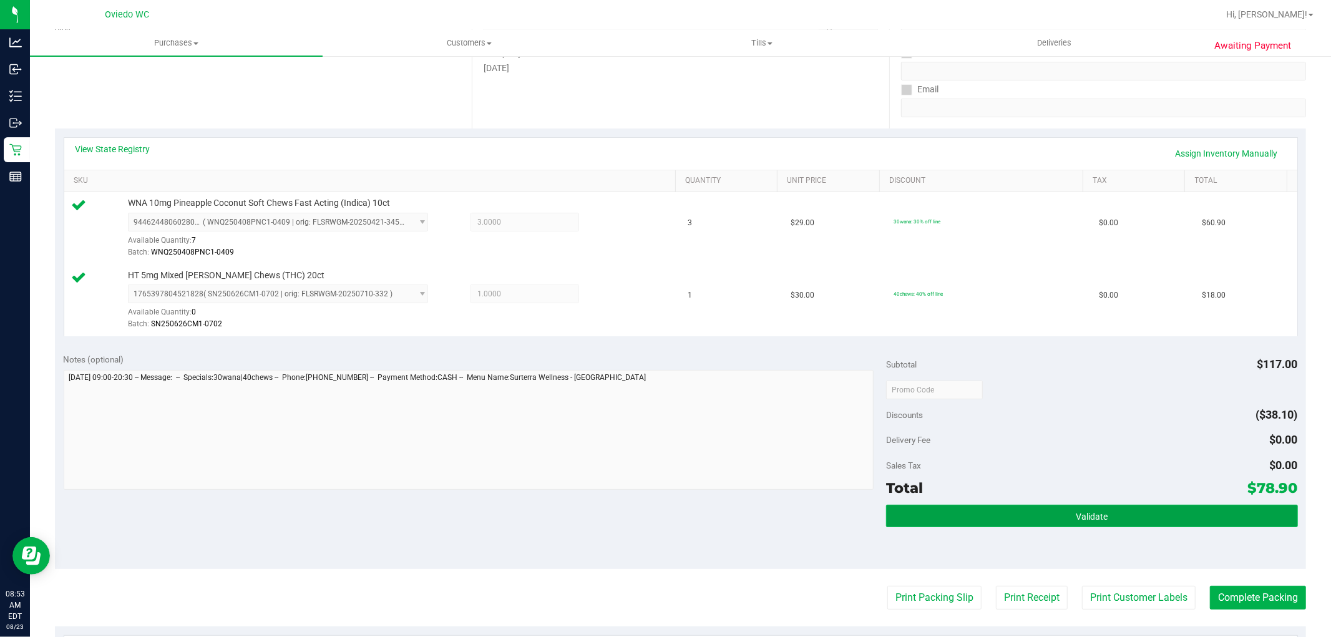
click at [1076, 512] on span "Validate" at bounding box center [1092, 517] width 32 height 10
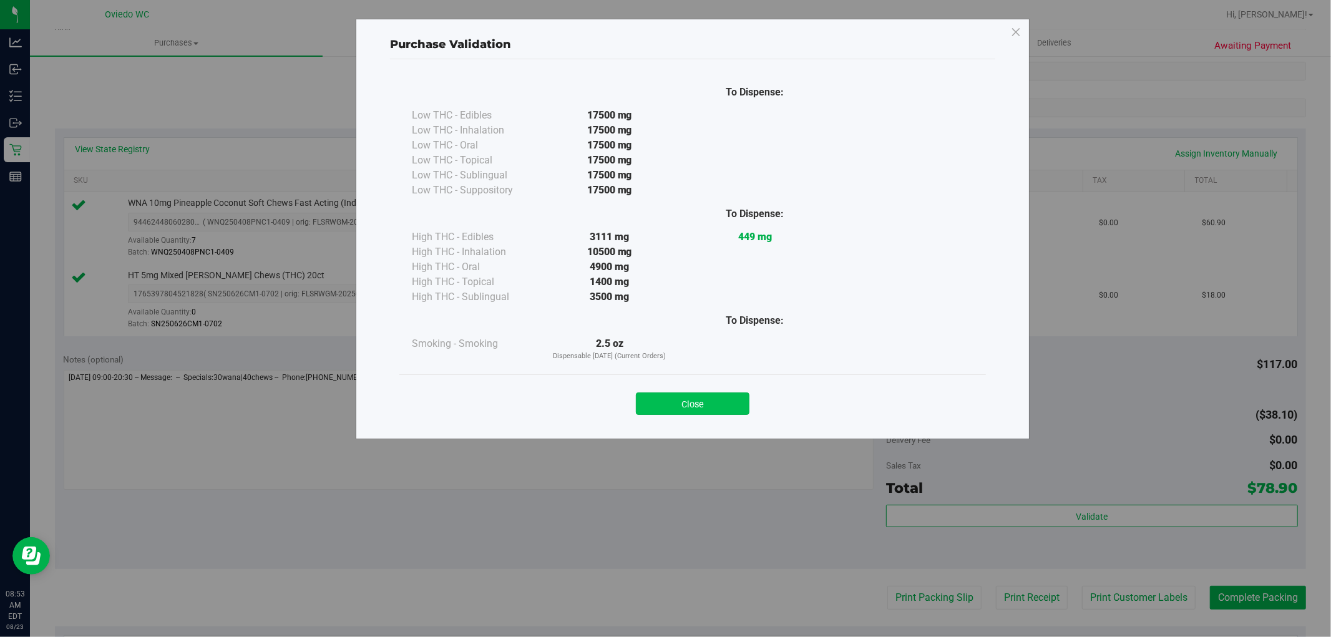
click at [731, 407] on button "Close" at bounding box center [693, 403] width 114 height 22
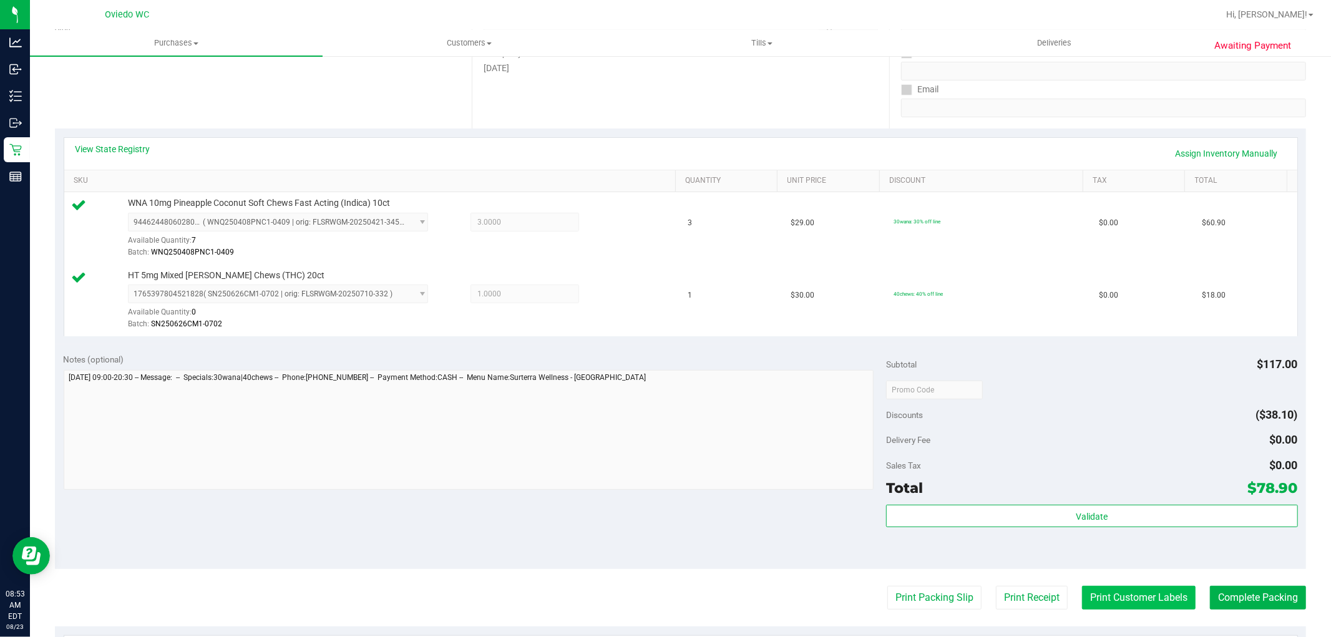
click at [1142, 600] on button "Print Customer Labels" at bounding box center [1139, 598] width 114 height 24
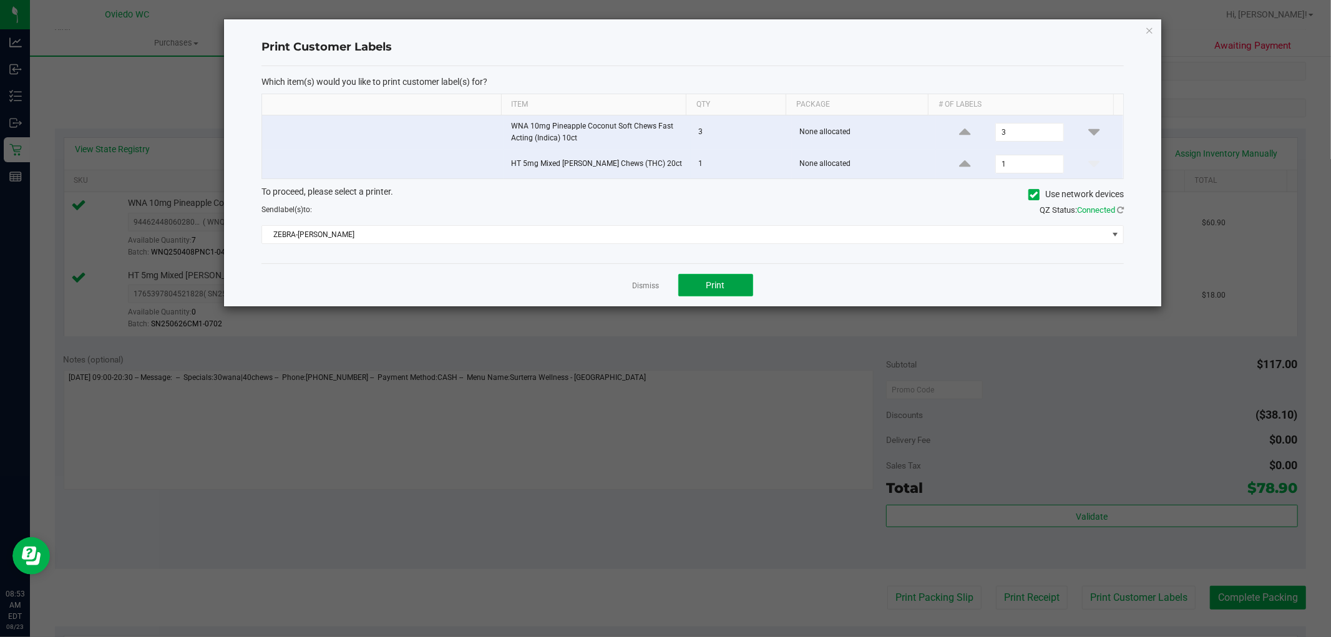
click at [721, 288] on span "Print" at bounding box center [715, 285] width 19 height 10
click at [648, 286] on link "Dismiss" at bounding box center [646, 286] width 27 height 11
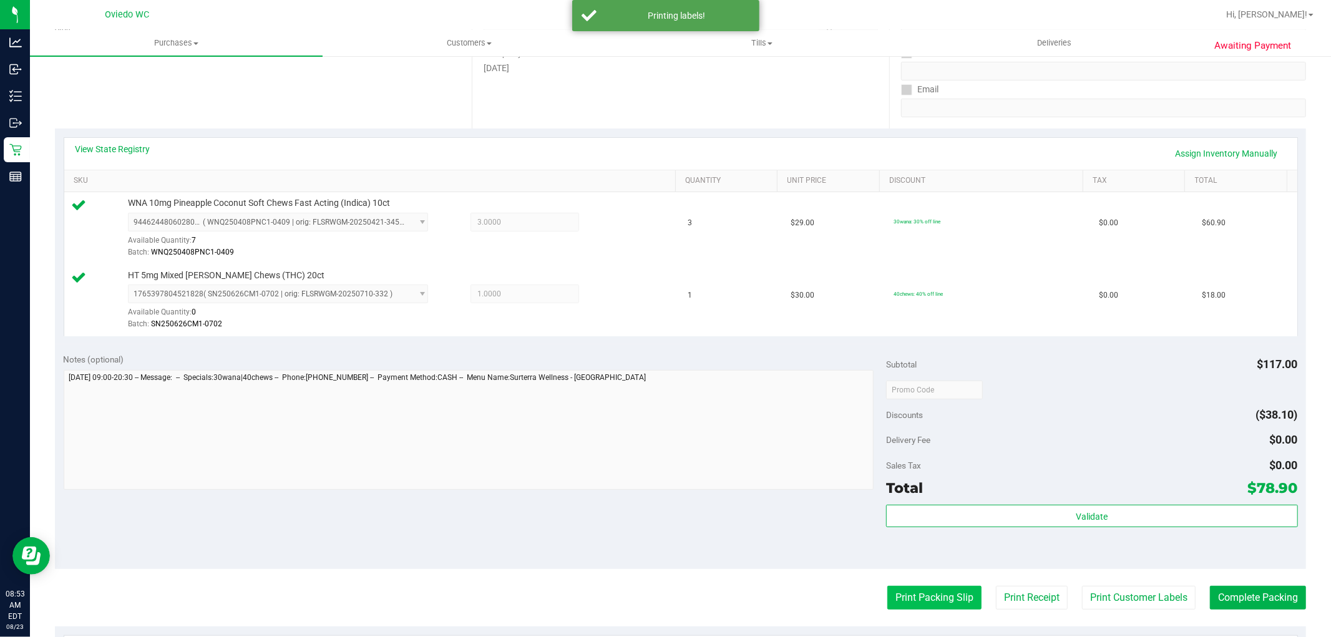
click at [920, 596] on button "Print Packing Slip" at bounding box center [934, 598] width 94 height 24
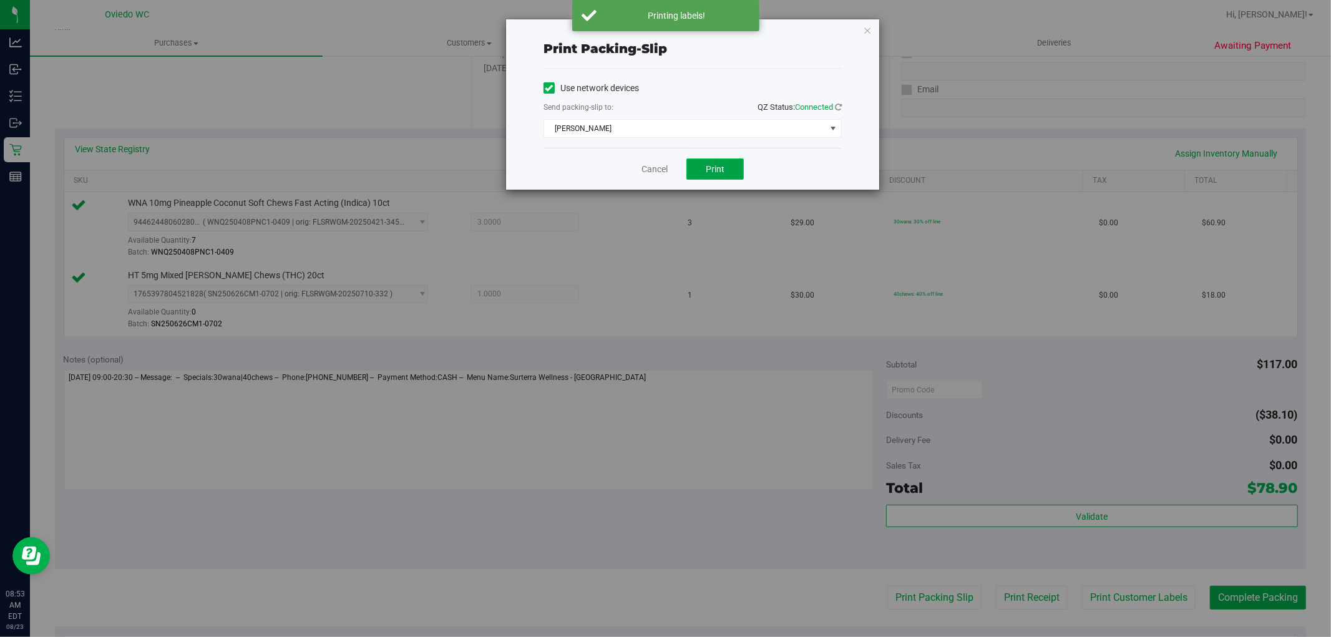
click at [720, 169] on span "Print" at bounding box center [715, 169] width 19 height 10
click at [648, 172] on link "Cancel" at bounding box center [654, 169] width 26 height 13
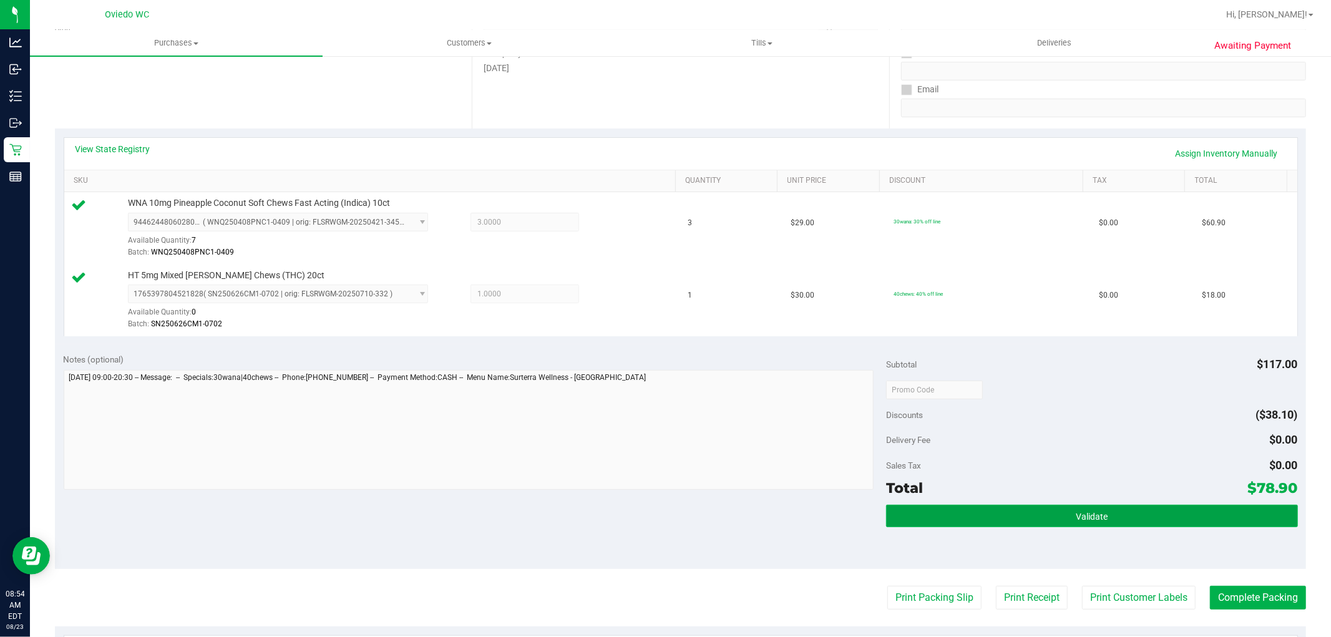
click at [970, 522] on button "Validate" at bounding box center [1091, 516] width 411 height 22
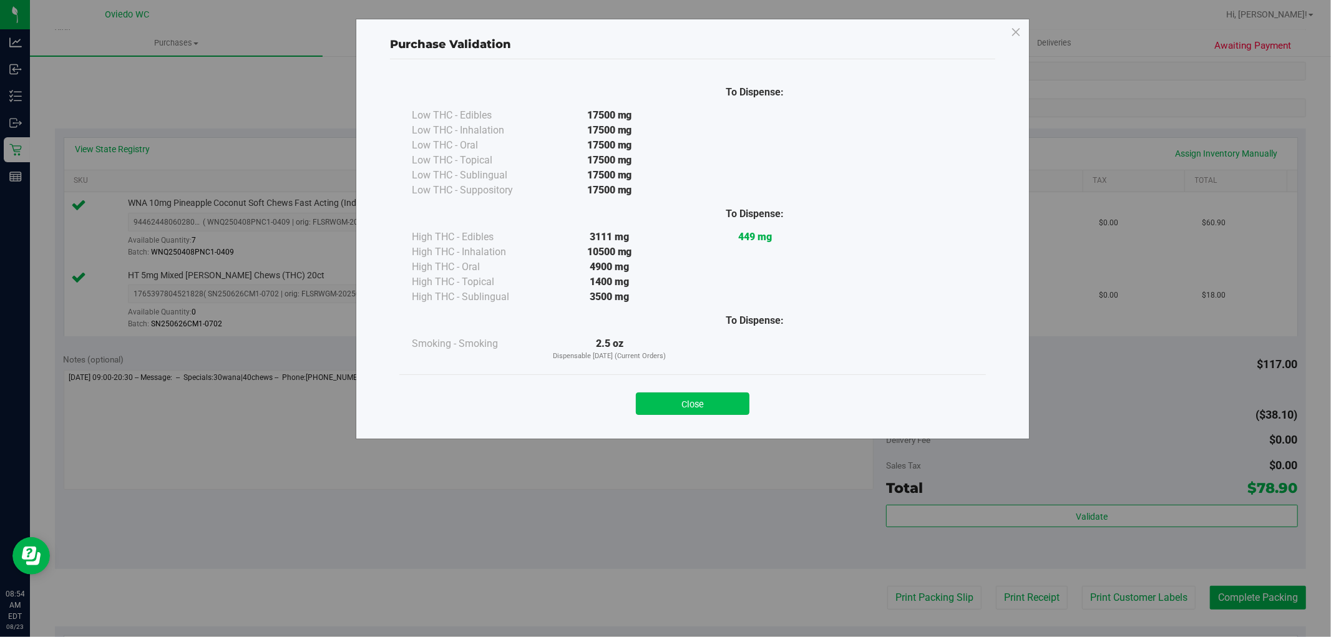
click at [666, 401] on button "Close" at bounding box center [693, 403] width 114 height 22
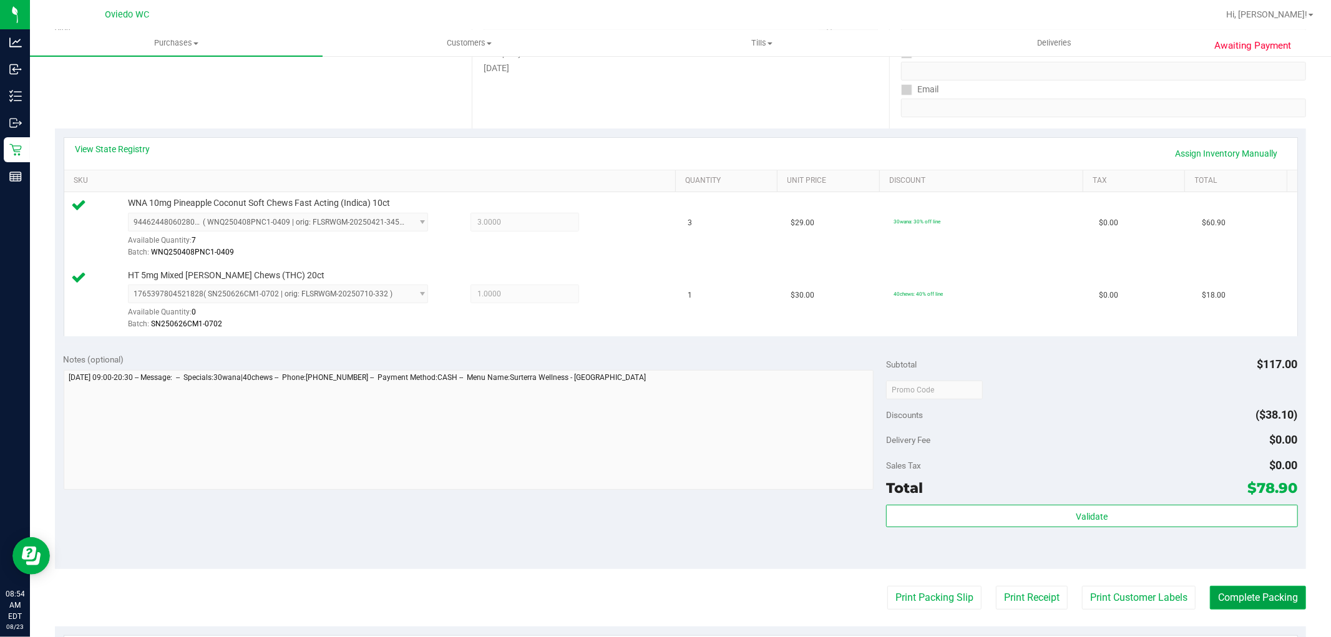
click at [1243, 606] on button "Complete Packing" at bounding box center [1258, 598] width 96 height 24
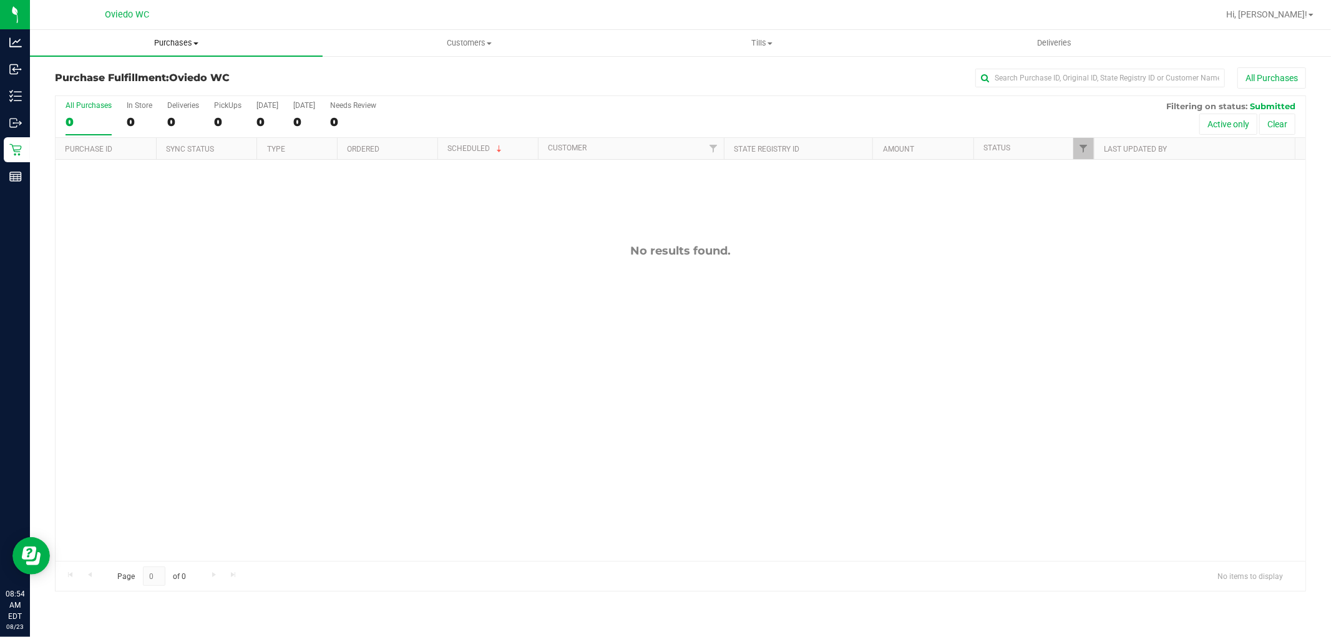
click at [173, 45] on span "Purchases" at bounding box center [176, 42] width 293 height 11
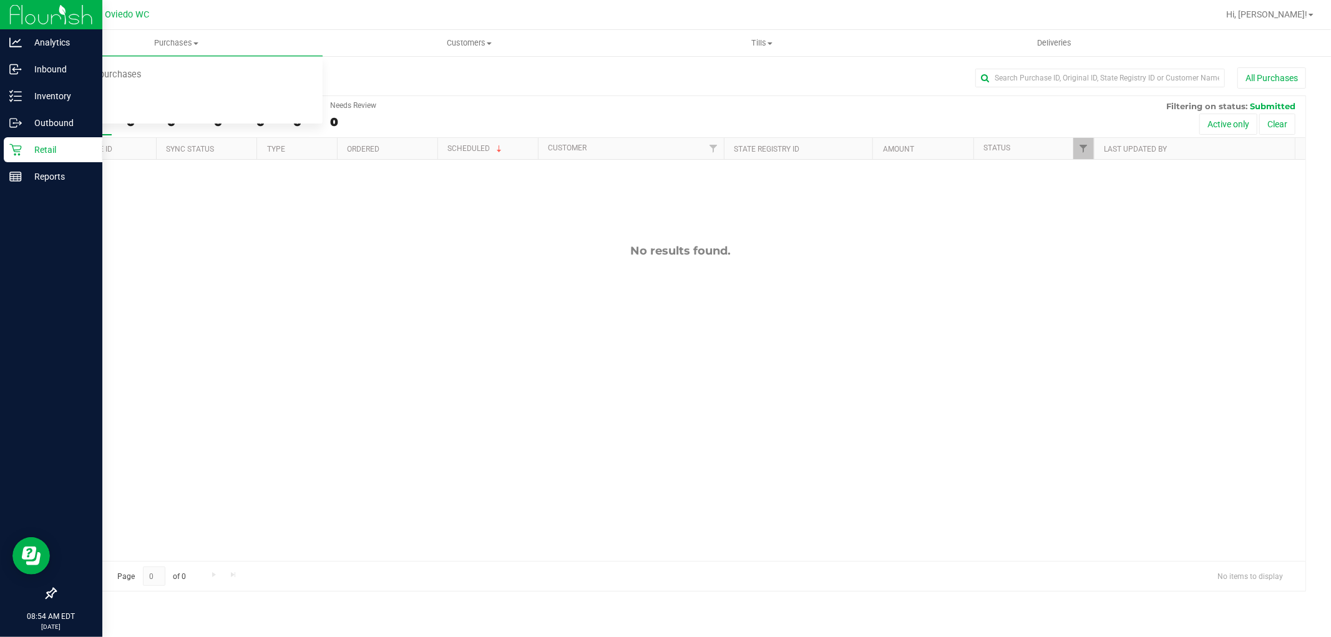
click at [33, 145] on p "Retail" at bounding box center [59, 149] width 75 height 15
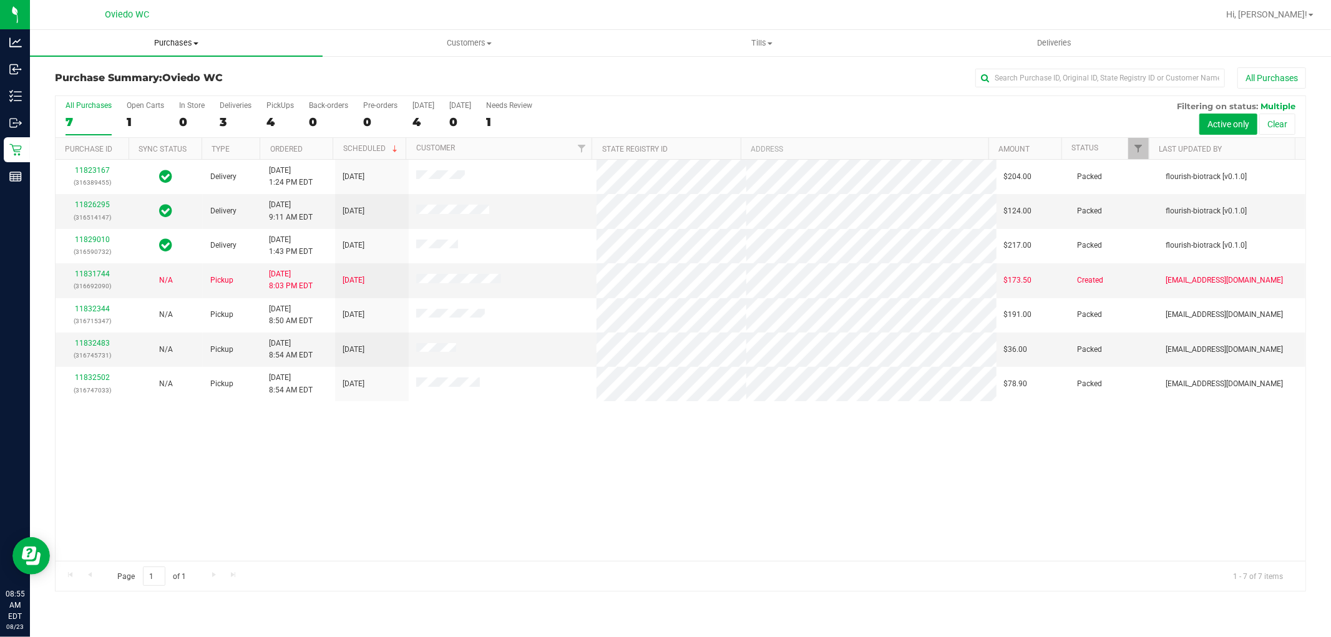
click at [183, 40] on span "Purchases" at bounding box center [176, 42] width 293 height 11
click at [138, 95] on li "Fulfillment" at bounding box center [176, 90] width 293 height 15
